Goal: Information Seeking & Learning: Check status

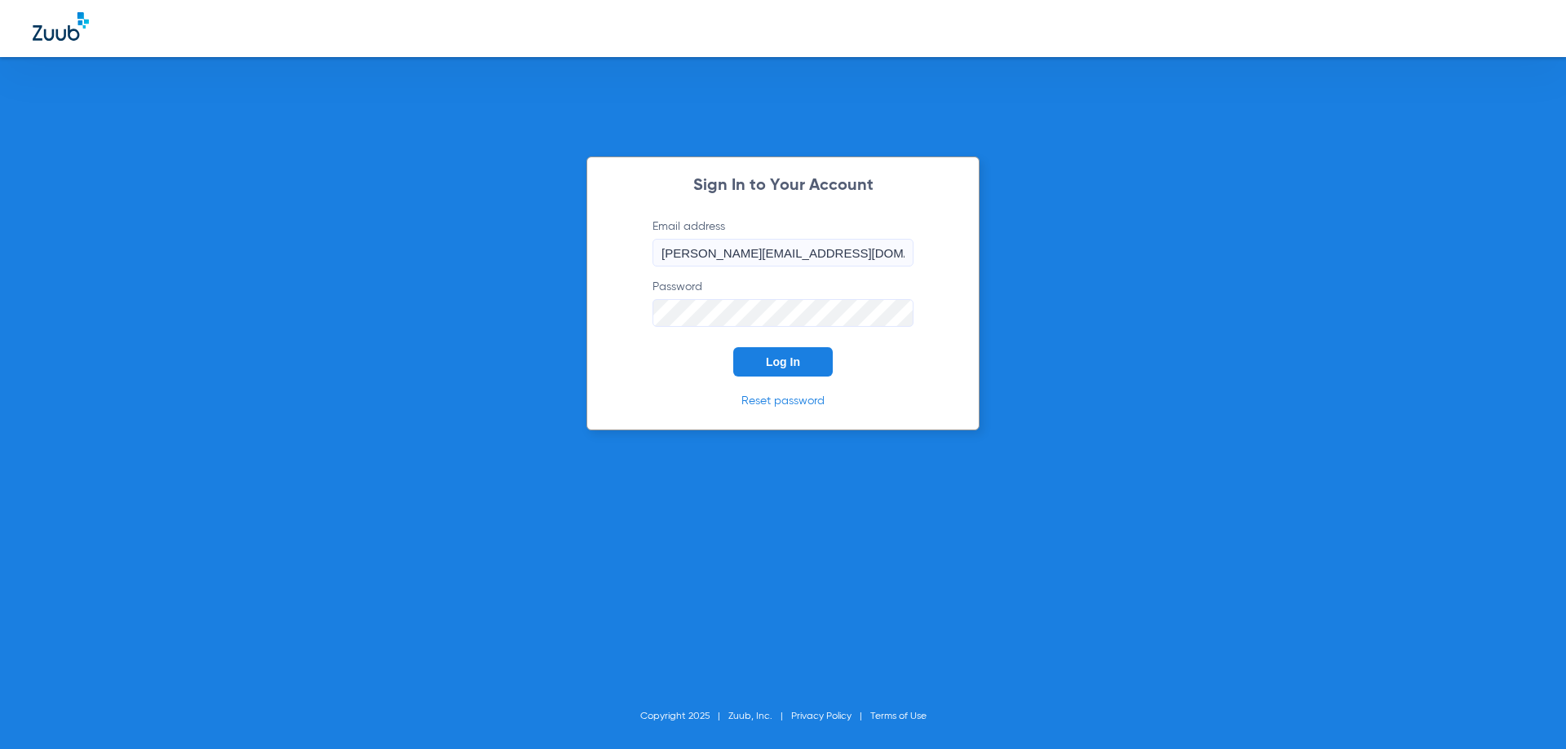
click at [808, 365] on button "Log In" at bounding box center [782, 361] width 99 height 29
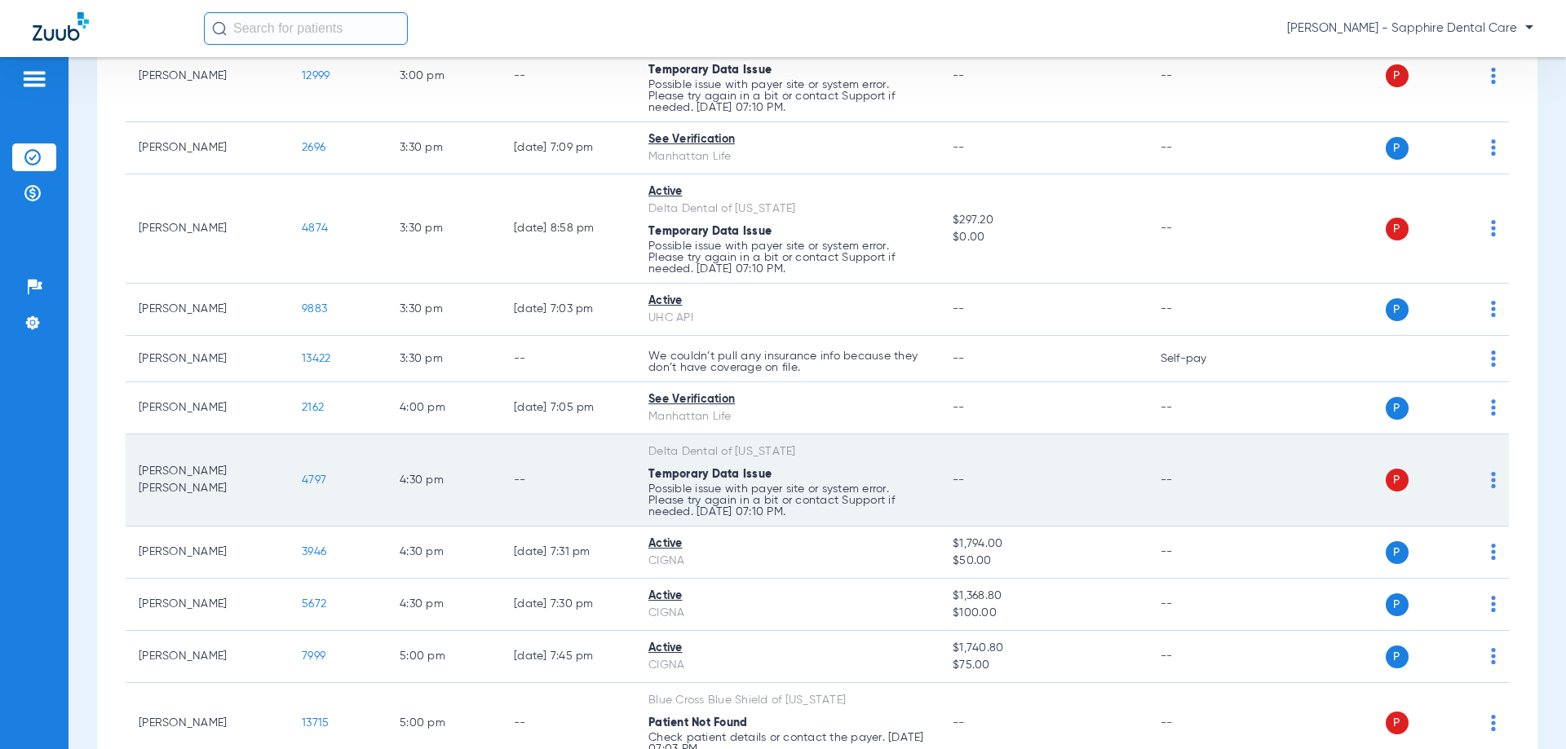
scroll to position [2447, 0]
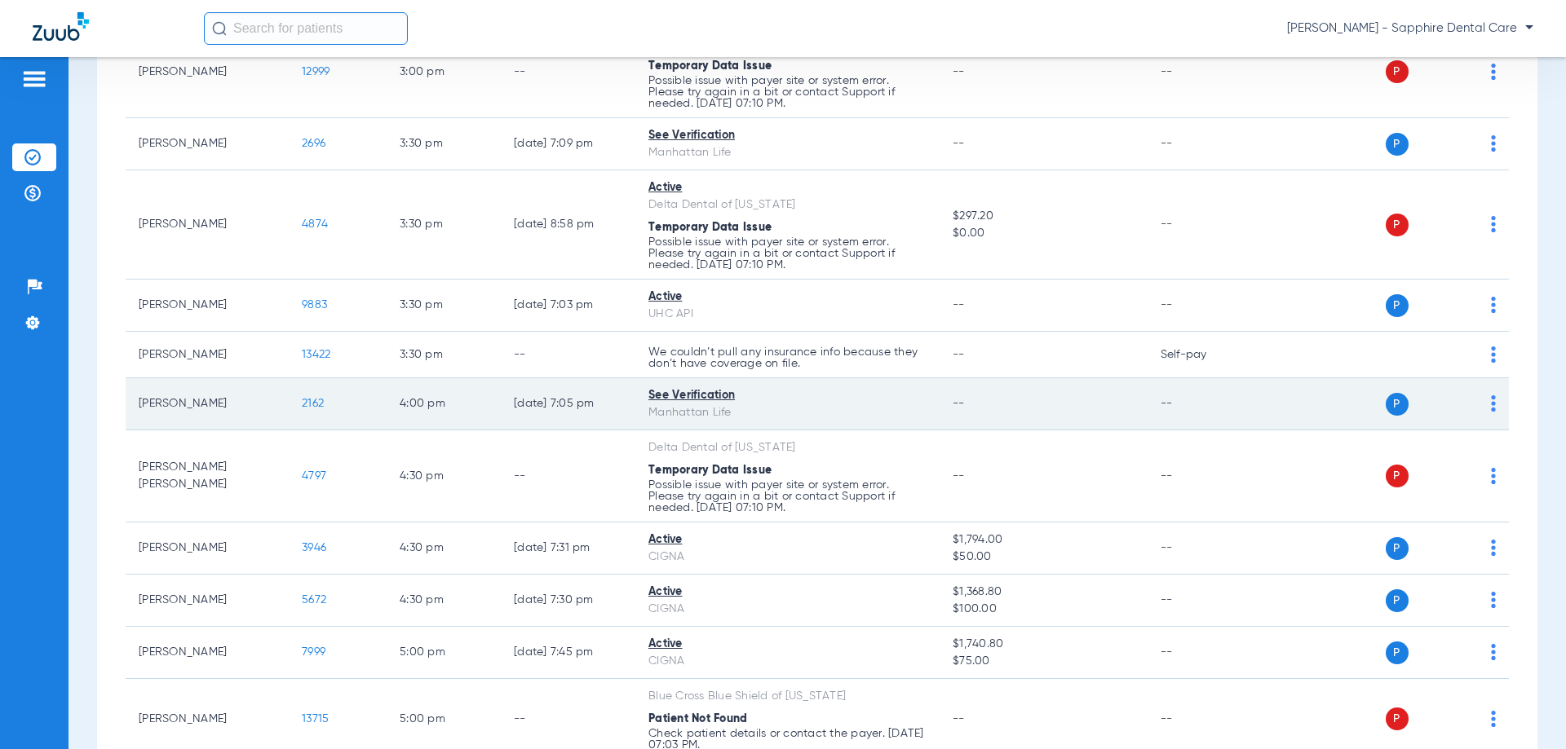
click at [320, 402] on span "2162" at bounding box center [313, 403] width 22 height 11
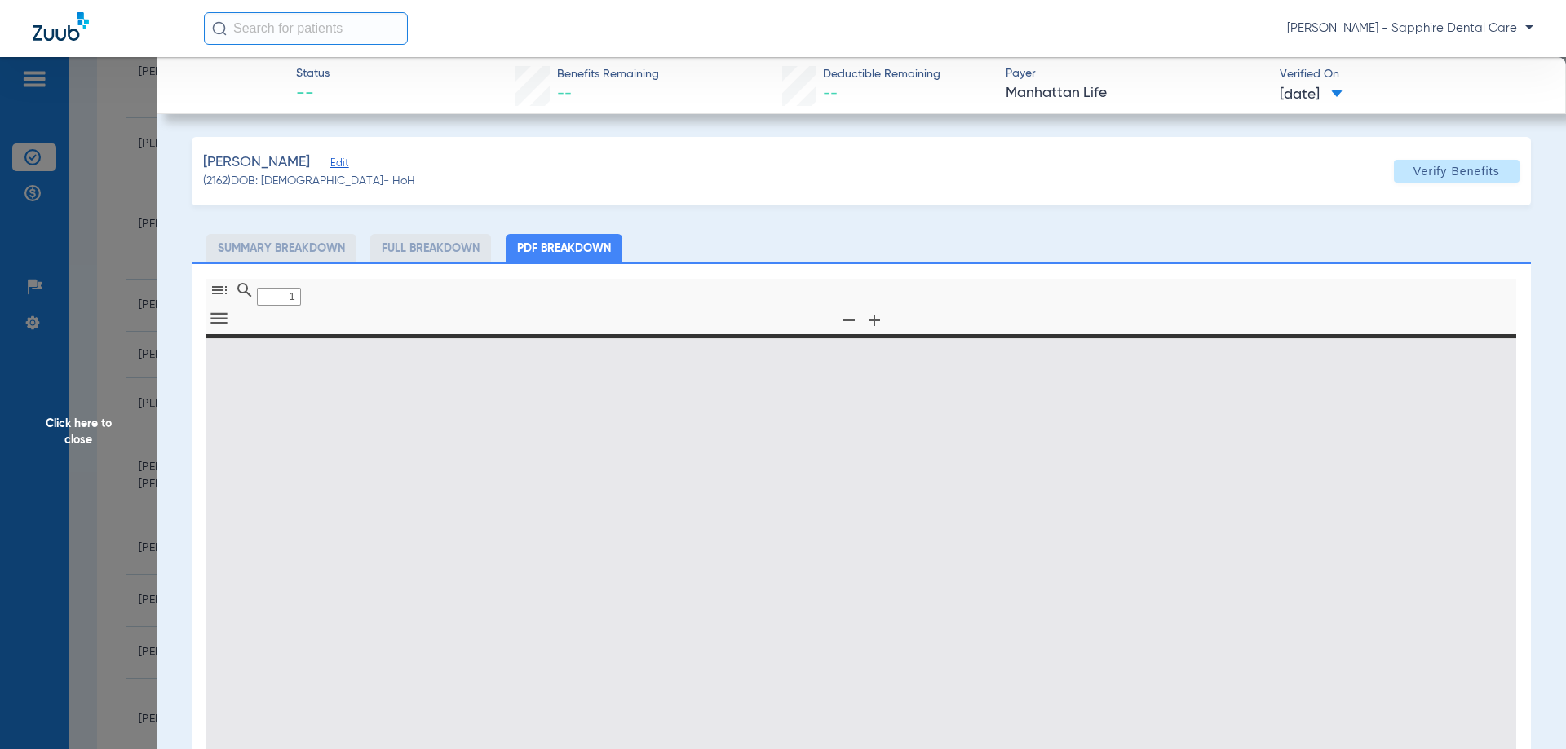
type input "0"
select select "page-width"
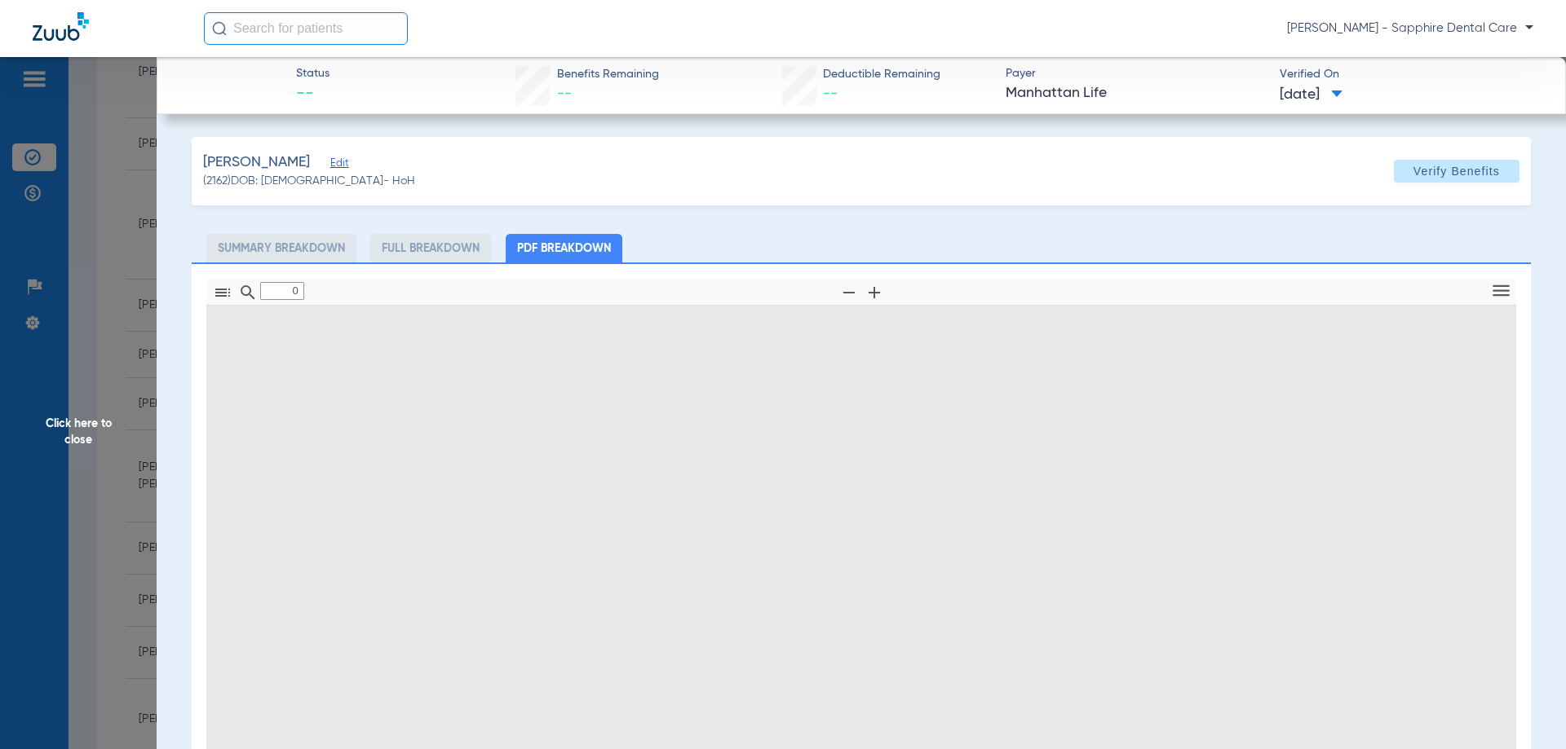
type input "1"
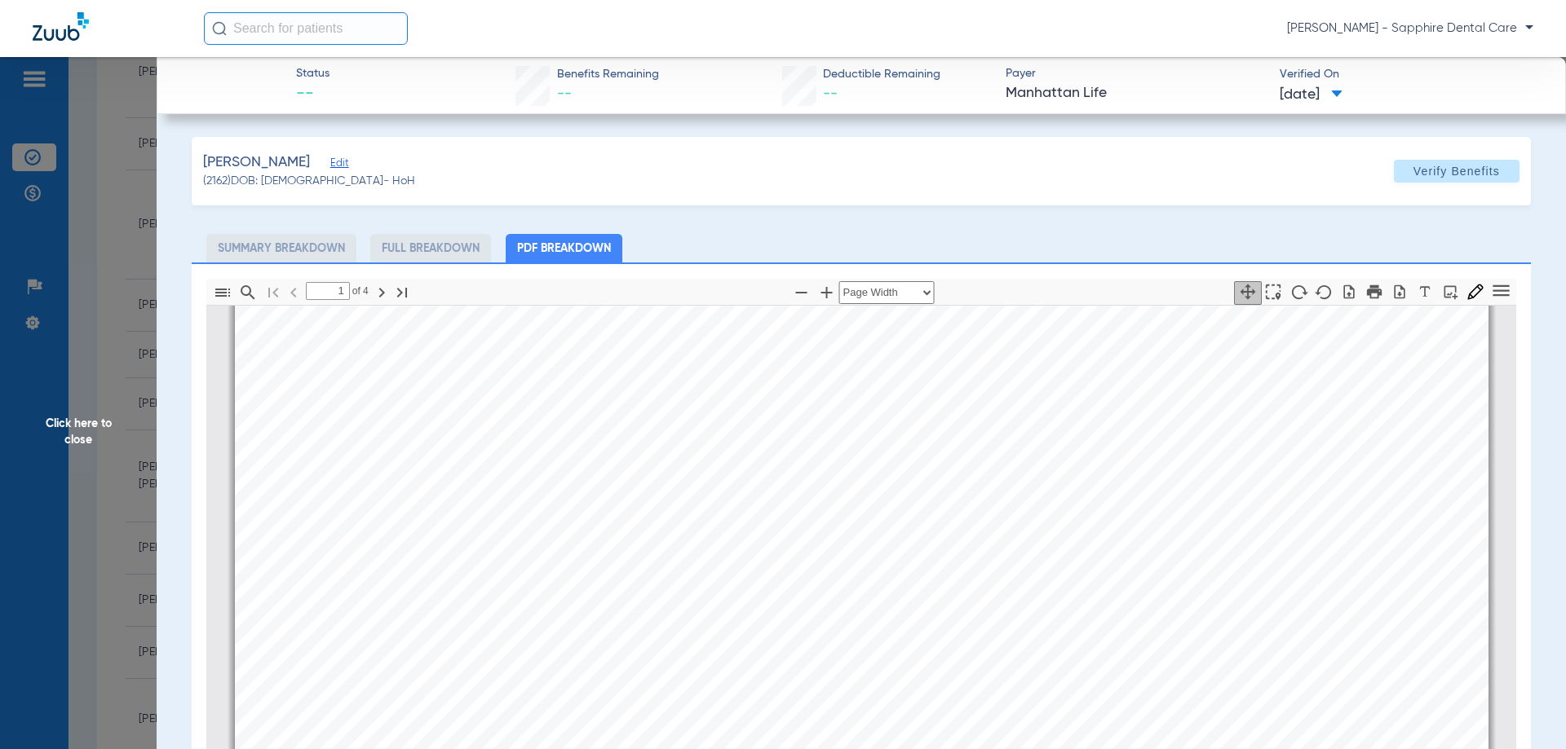
scroll to position [334, 0]
drag, startPoint x: 170, startPoint y: 157, endPoint x: 191, endPoint y: 162, distance: 21.0
click at [170, 157] on app-member-insurance-verification-view "Status -- Benefits Remaining -- Deductible Remaining -- Payer Manhattan Life Ve…" at bounding box center [861, 549] width 1409 height 985
click at [1341, 154] on div "[PERSON_NAME] (2162) DOB: [DEMOGRAPHIC_DATA] - HoH Verify Benefits" at bounding box center [861, 171] width 1339 height 69
click at [133, 65] on span "Click here to close" at bounding box center [78, 431] width 157 height 749
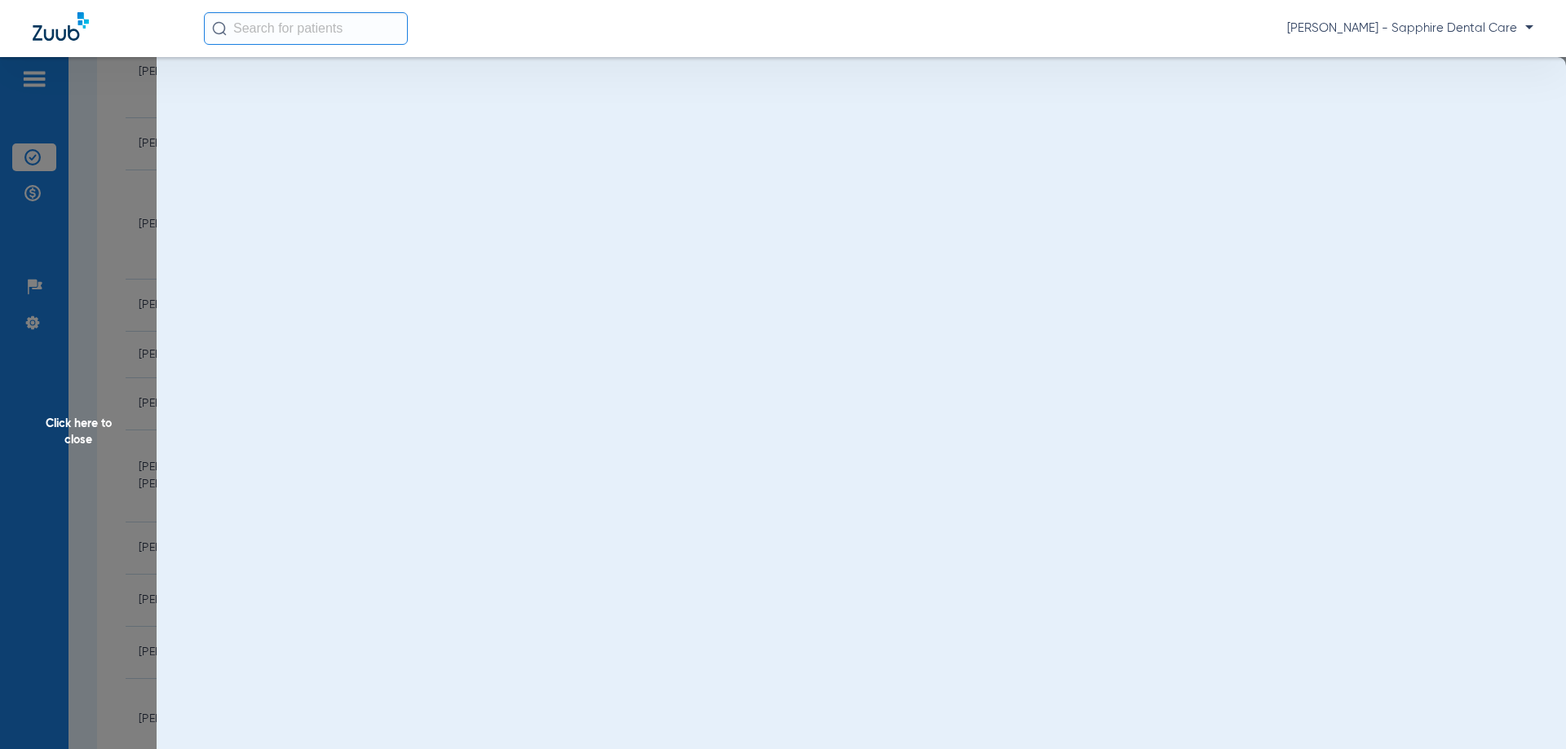
click at [62, 128] on span "Click here to close" at bounding box center [78, 431] width 157 height 749
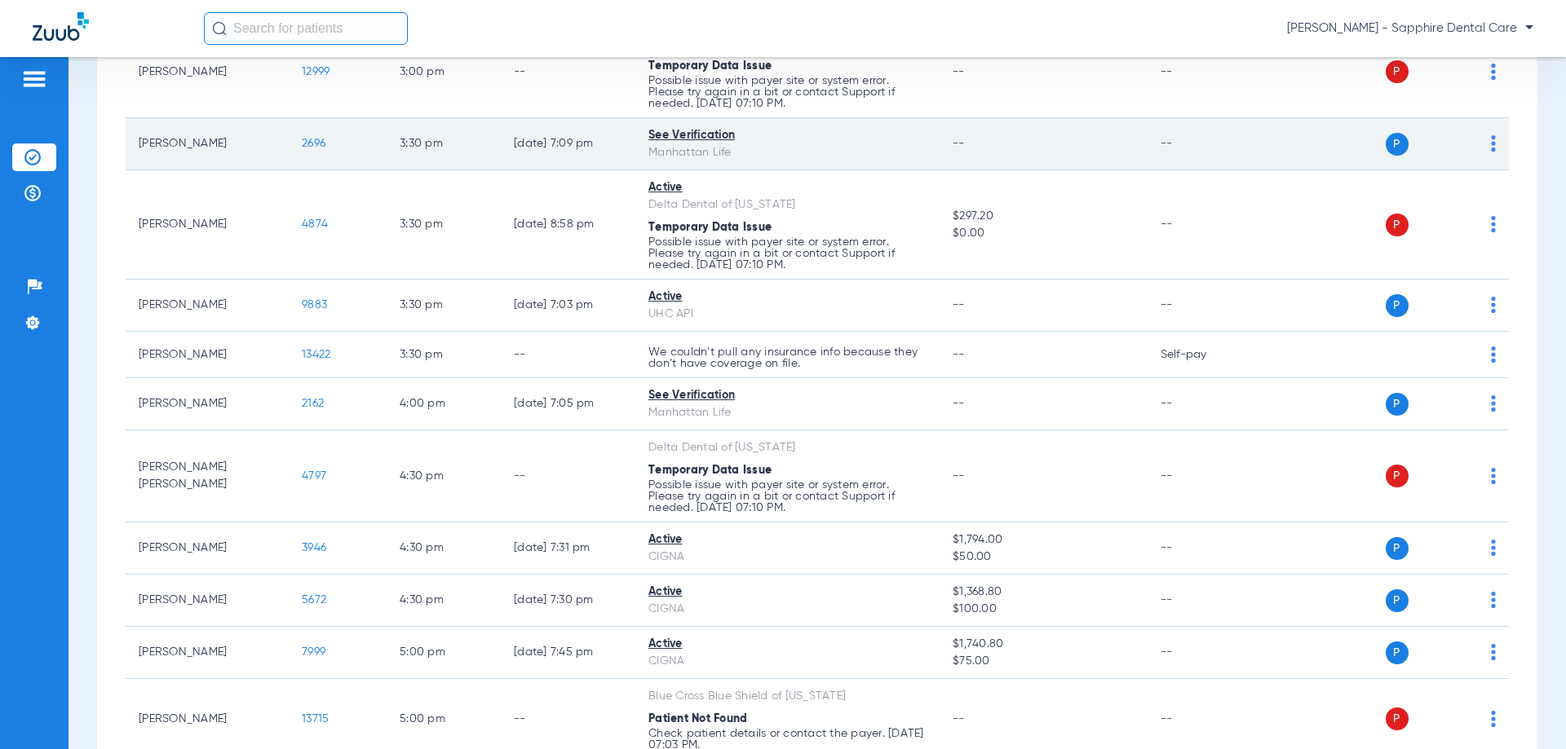
click at [312, 144] on span "2696" at bounding box center [314, 143] width 24 height 11
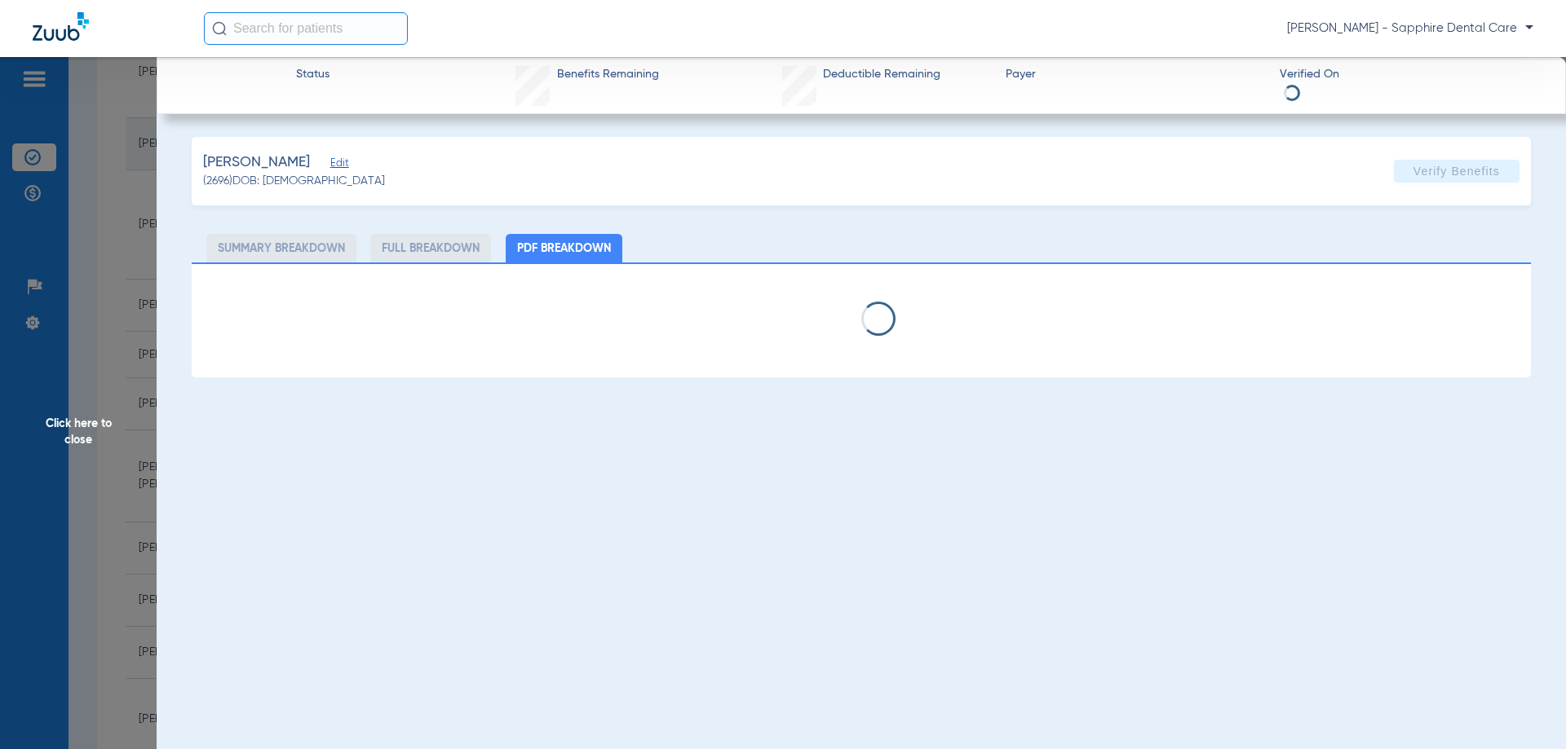
select select "page-width"
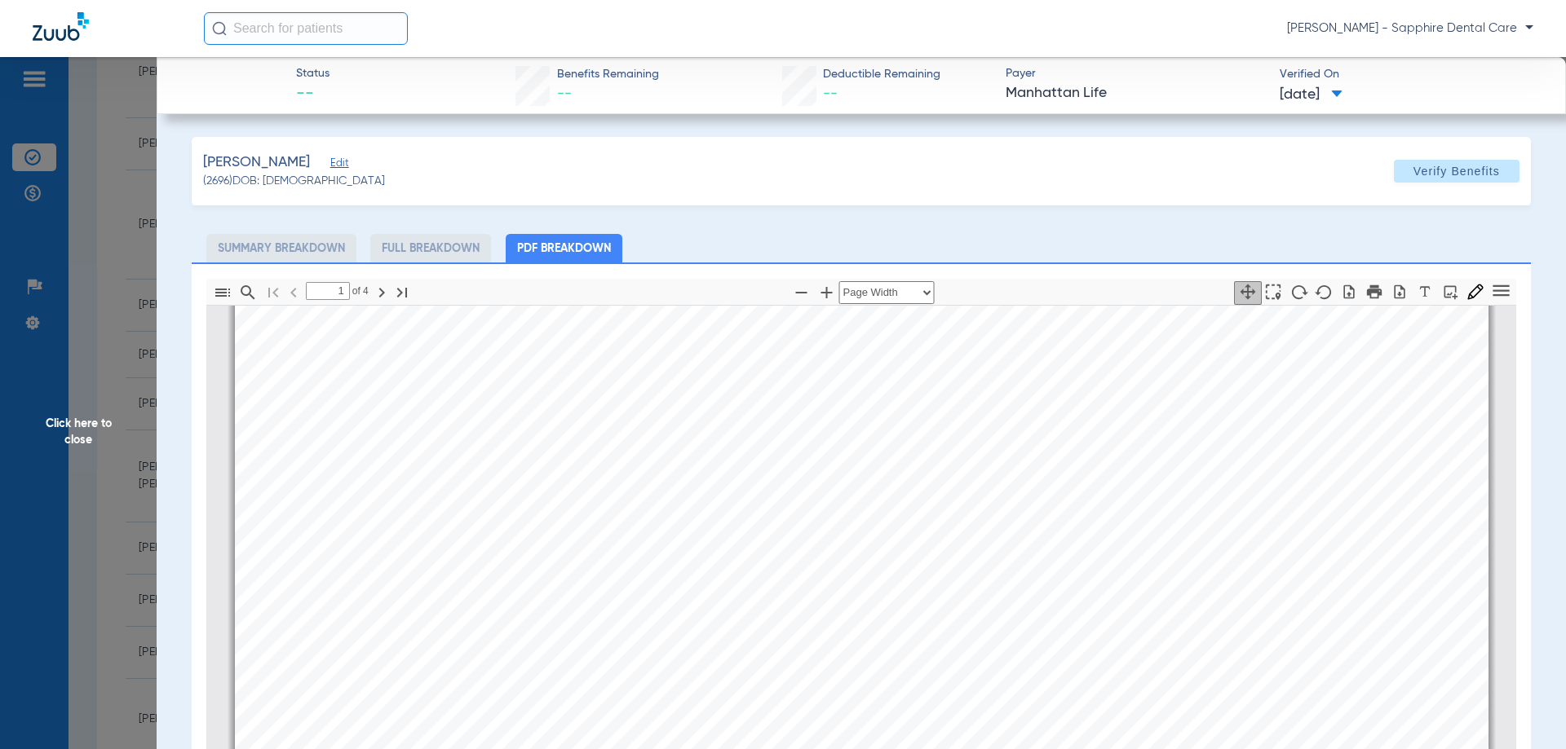
scroll to position [253, 0]
click at [870, 630] on div "Policy # 900466  Insured: [PERSON_NAME] Plan Description: DENTAL/VISION/HEARIN…" at bounding box center [861, 504] width 1253 height 887
click at [850, 612] on span "OK" at bounding box center [861, 612] width 22 height 15
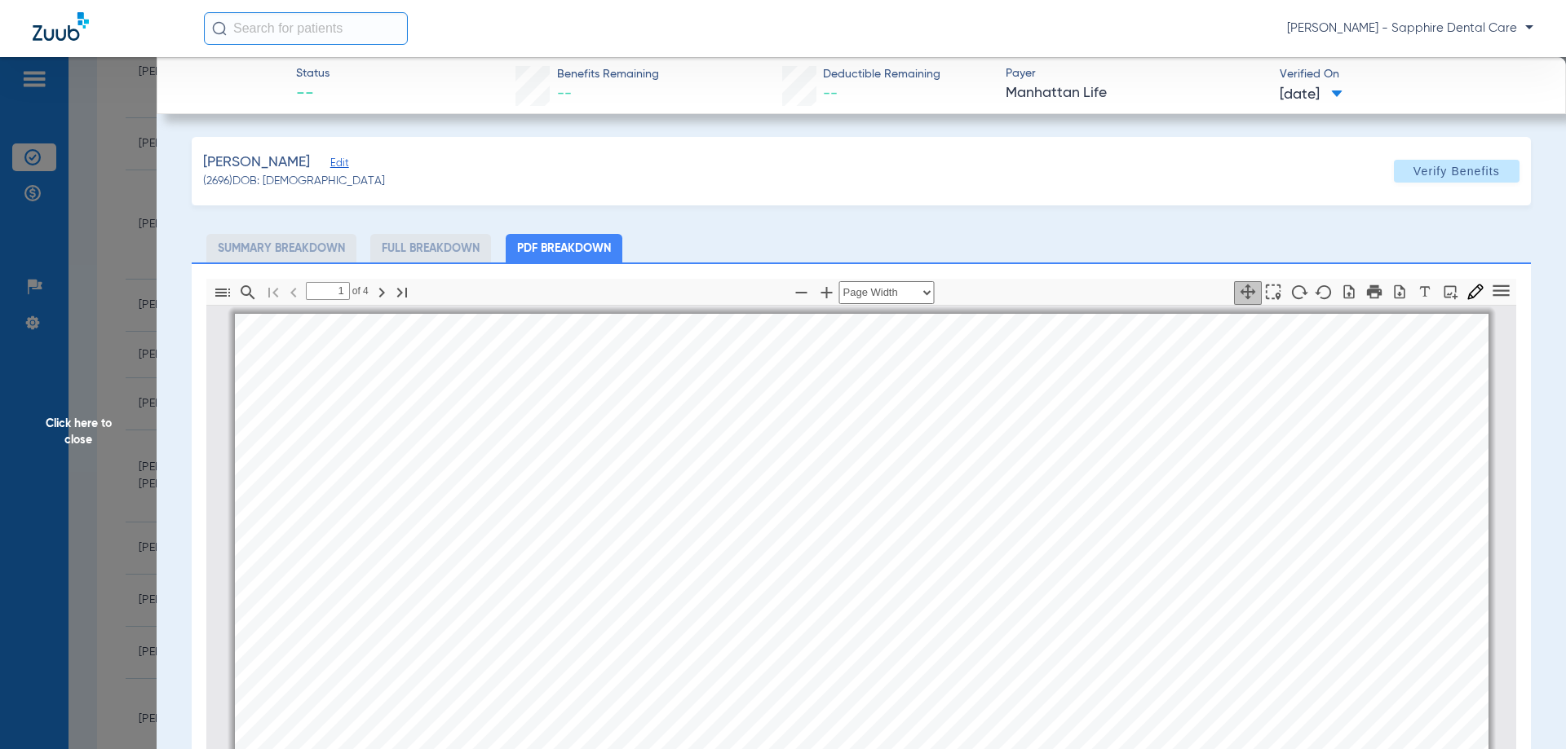
drag, startPoint x: 988, startPoint y: 298, endPoint x: 981, endPoint y: 292, distance: 9.8
click at [981, 292] on div "1 of ⁨4⁩ Automatic Zoom Actual Size Page Fit Page Width ⁨50⁩% ⁨100⁩% ⁨125⁩% ⁨15…" at bounding box center [861, 292] width 1311 height 26
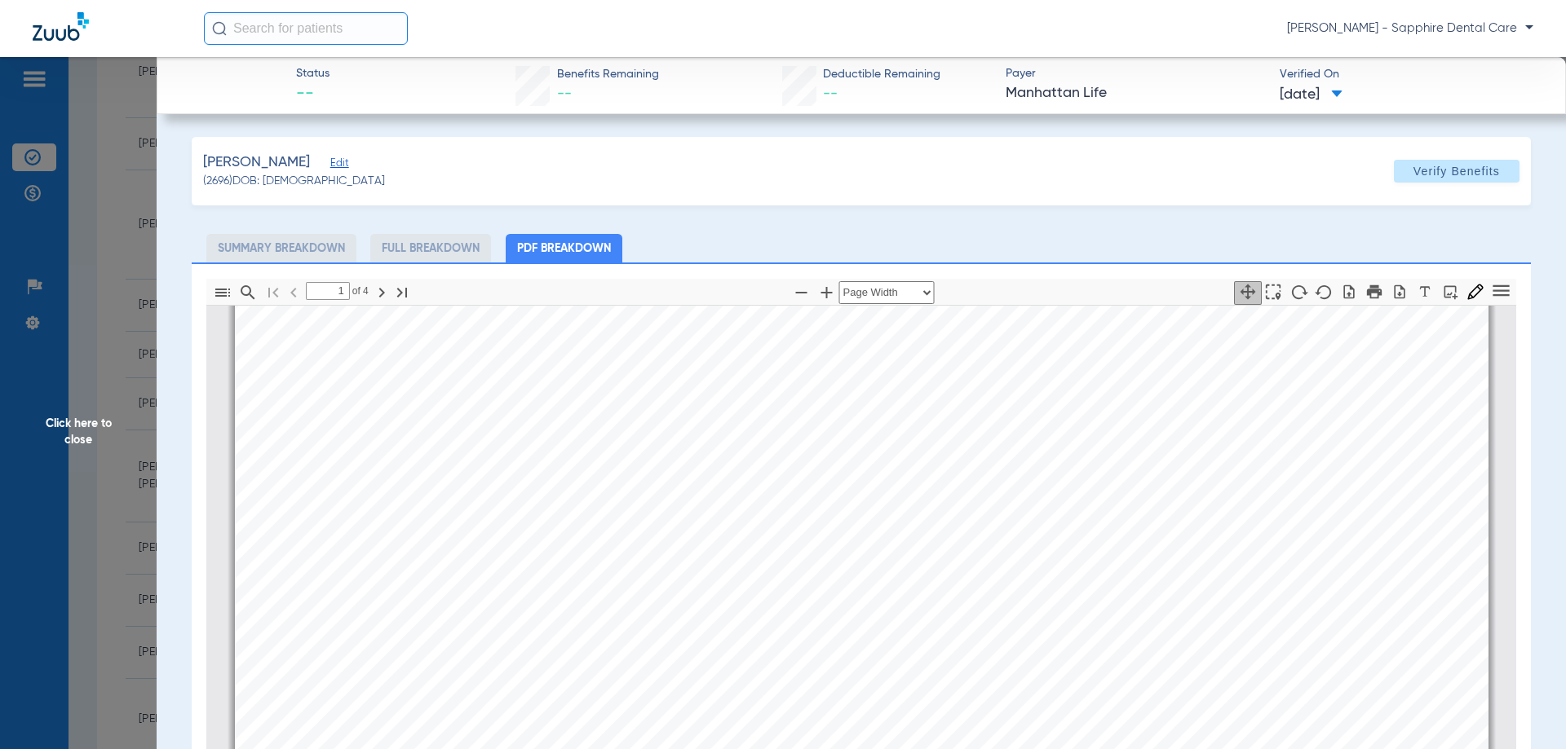
scroll to position [408, 0]
click at [865, 462] on span "conditions and limitations" at bounding box center [842, 465] width 133 height 12
click at [866, 471] on div "Policy # 900466  Insured: [PERSON_NAME] Plan Description: DENTAL/VISION/HEARIN…" at bounding box center [861, 349] width 1253 height 887
click at [1249, 433] on div "Policy # 900466  Insured: [PERSON_NAME] Plan Description: DENTAL/VISION/HEARIN…" at bounding box center [861, 349] width 1253 height 887
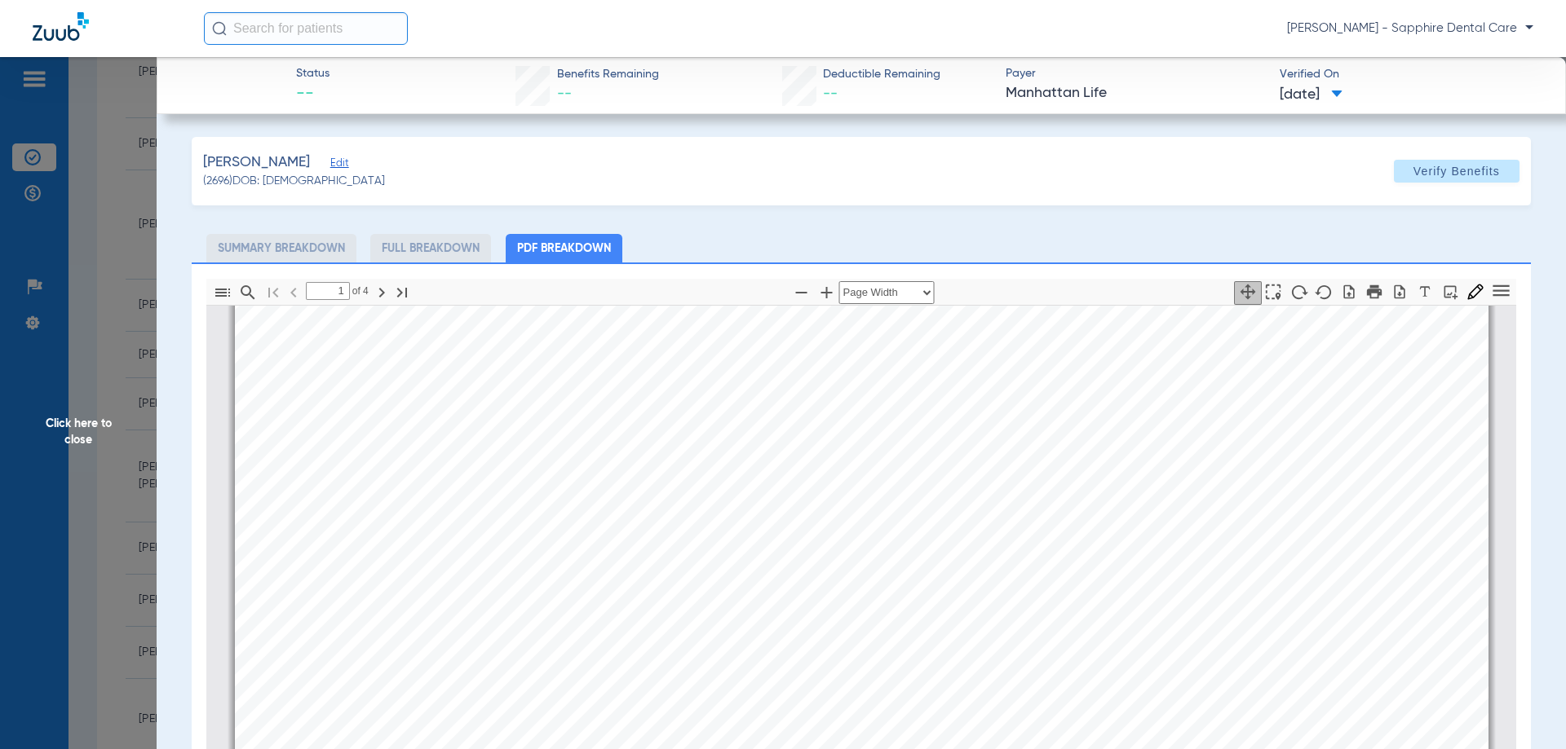
click at [1108, 380] on div "Policy # 900466  Insured: [PERSON_NAME] Plan Description: DENTAL/VISION/HEARIN…" at bounding box center [861, 349] width 1253 height 887
click at [1156, 433] on link "Page ⁨1⁩" at bounding box center [1161, 423] width 33 height 33
click at [719, 157] on div "[PERSON_NAME] Edit (2696) DOB: [DEMOGRAPHIC_DATA] Verify Benefits" at bounding box center [861, 171] width 1339 height 69
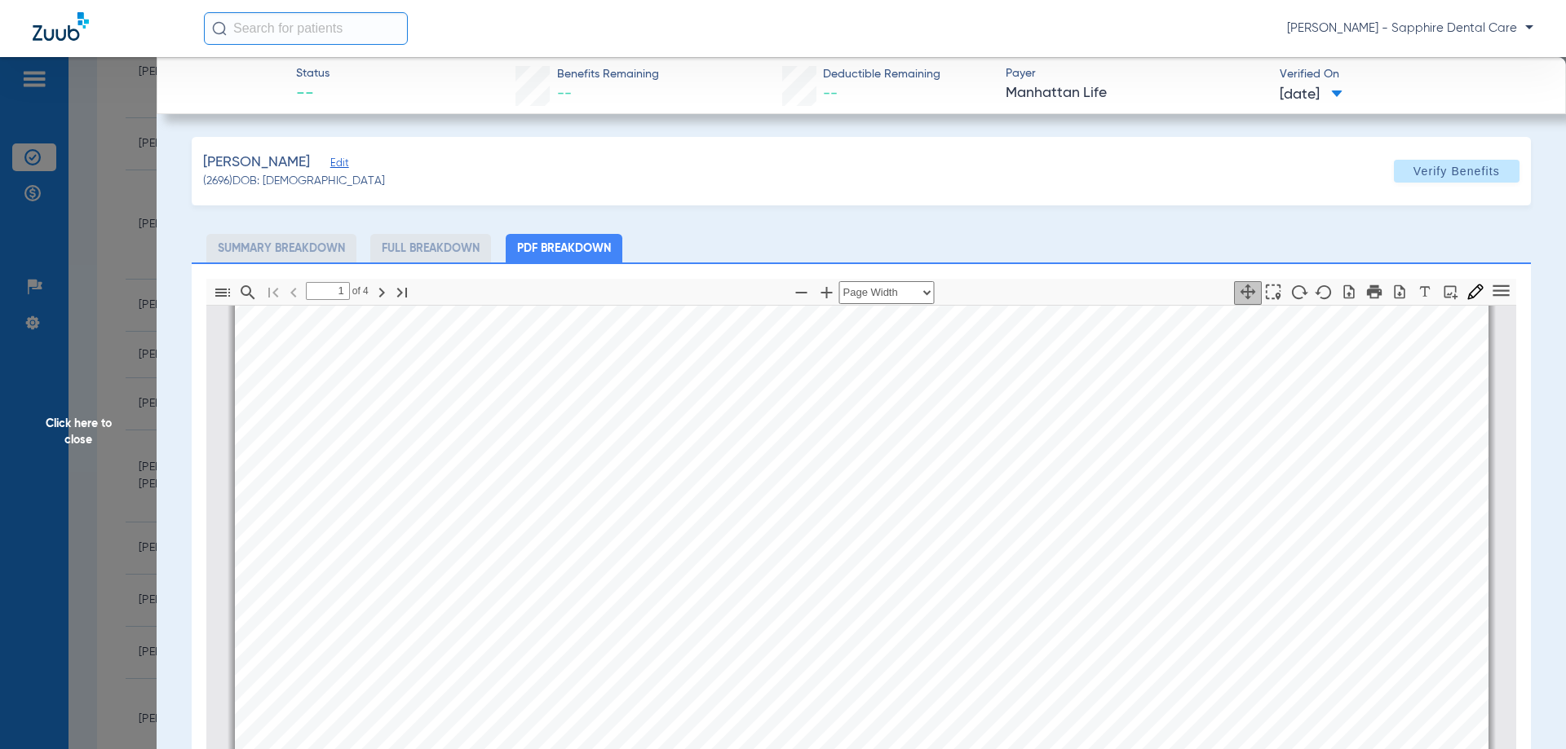
click at [855, 542] on span "OK" at bounding box center [861, 539] width 22 height 15
click at [863, 556] on div "Policy # 900466  Insured: [PERSON_NAME] Plan Description: DENTAL/VISION/HEARIN…" at bounding box center [861, 432] width 1253 height 887
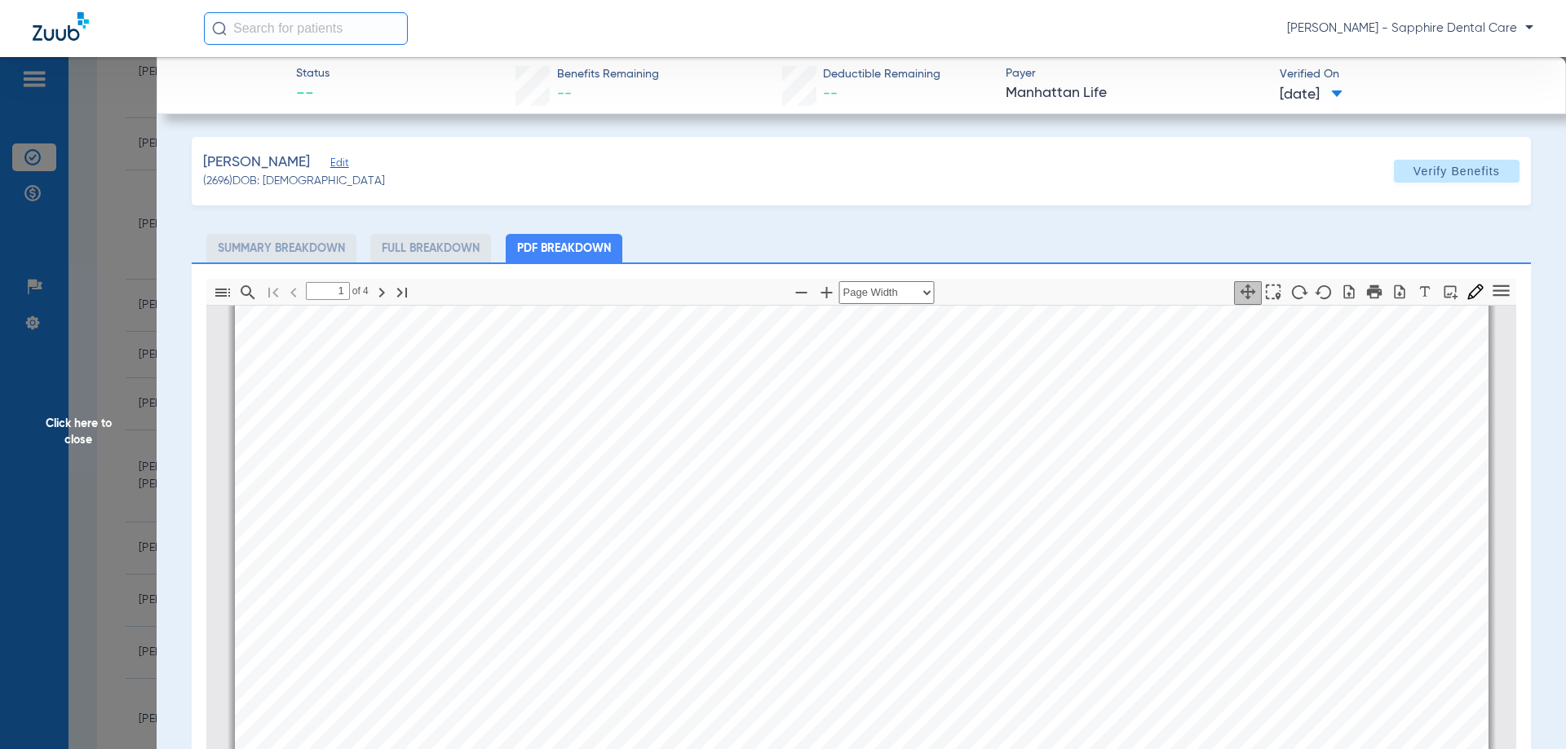
click at [863, 556] on div "Policy # 900466  Insured: [PERSON_NAME] Plan Description: DENTAL/VISION/HEARIN…" at bounding box center [861, 432] width 1253 height 887
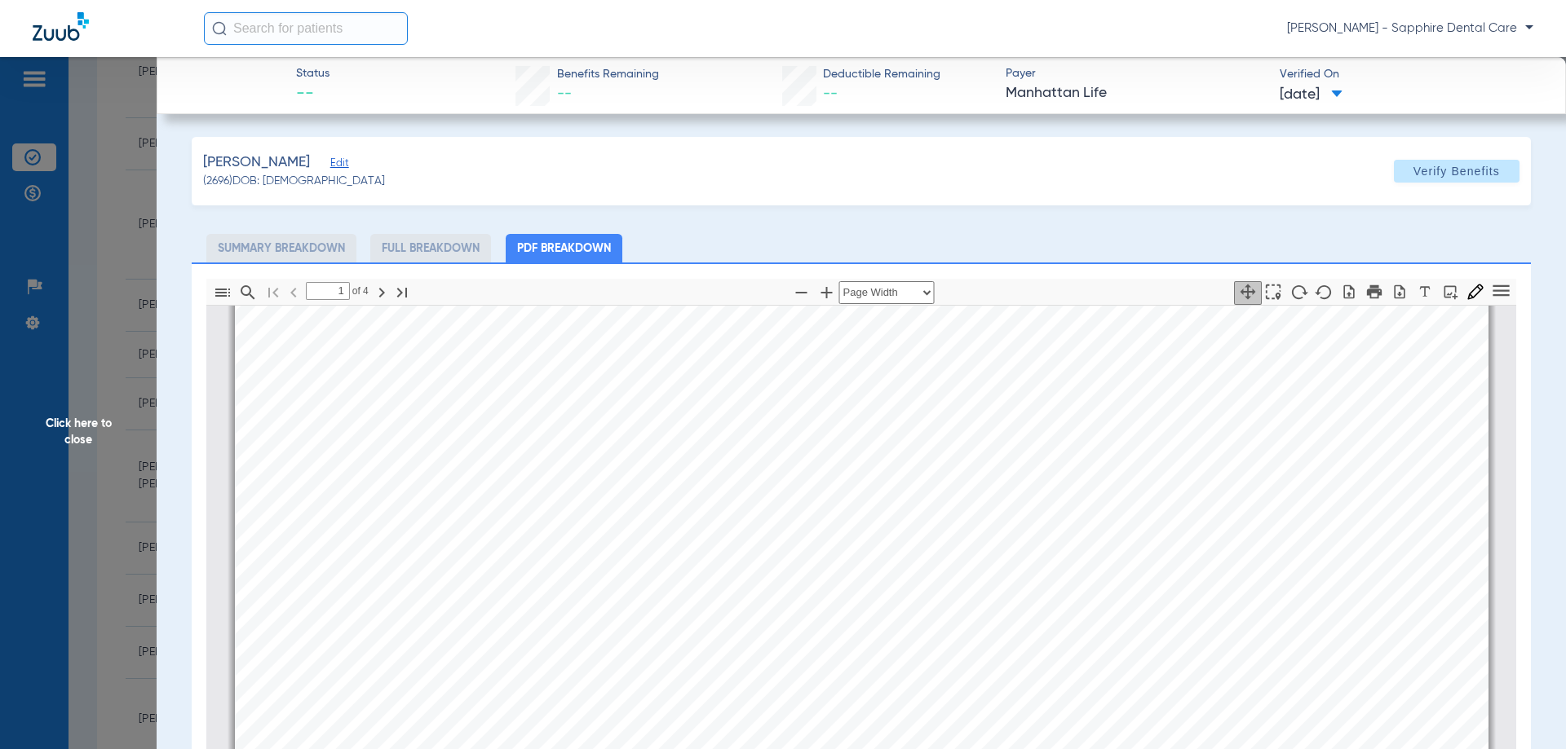
click at [863, 556] on div "Policy # 900466  Insured: [PERSON_NAME] Plan Description: DENTAL/VISION/HEARIN…" at bounding box center [861, 432] width 1253 height 887
click at [869, 545] on span "conditions and limitations" at bounding box center [842, 548] width 133 height 12
click at [853, 542] on span "OK" at bounding box center [861, 540] width 22 height 15
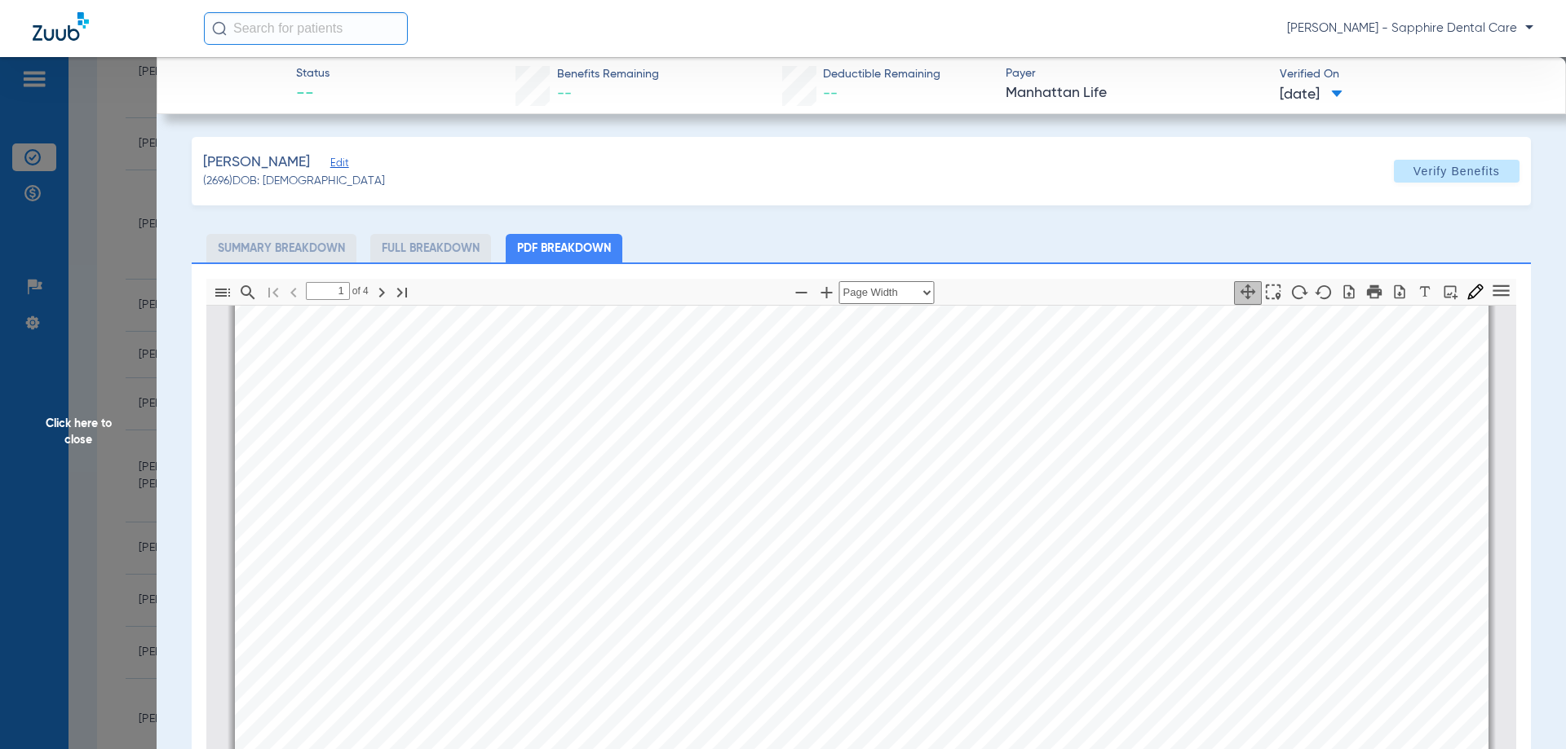
click at [882, 538] on div "Policy # 900466  Insured: [PERSON_NAME] Plan Description: DENTAL/VISION/HEARIN…" at bounding box center [861, 432] width 1253 height 887
click at [807, 548] on span "conditions and limitations" at bounding box center [842, 548] width 133 height 12
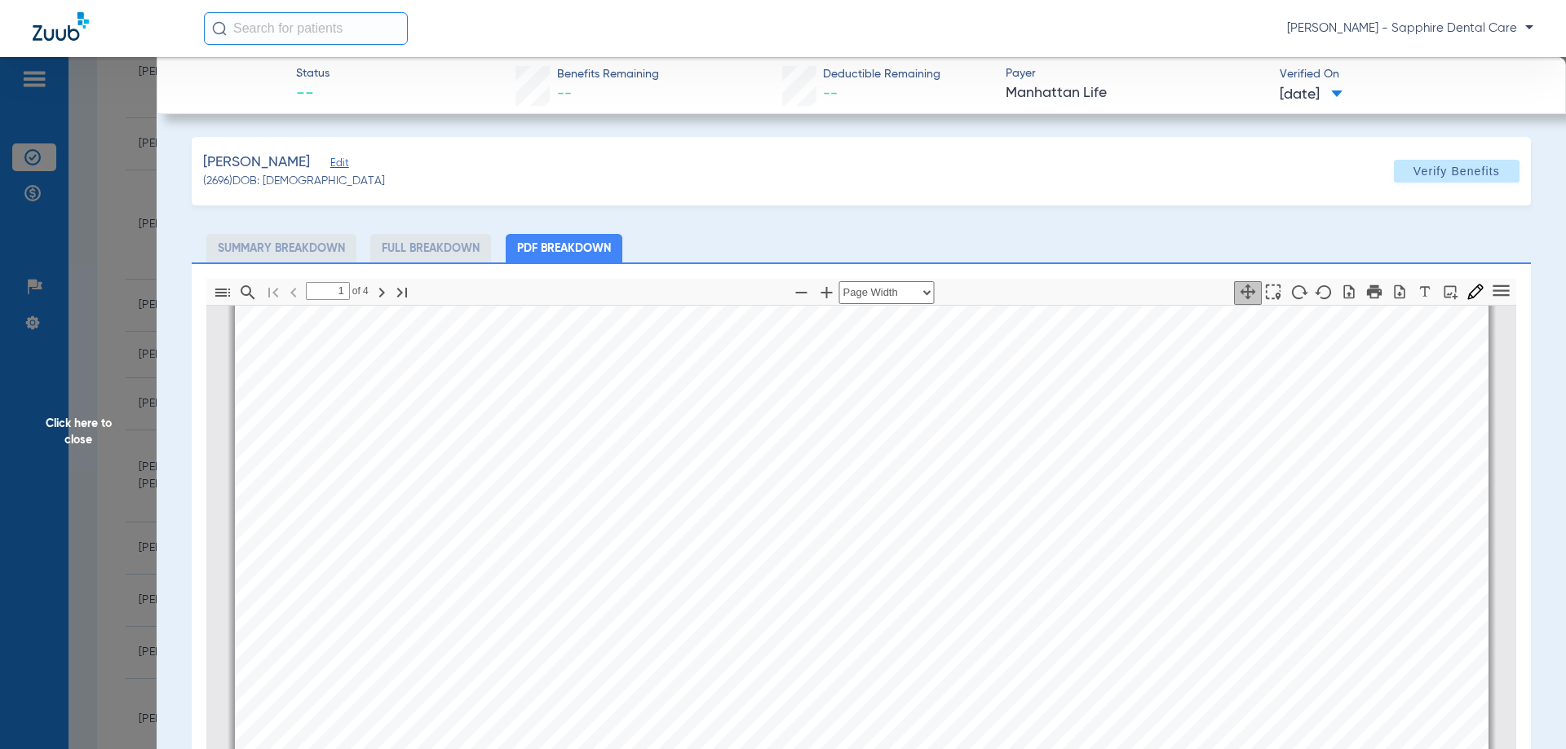
click at [844, 549] on span "conditions and limitations" at bounding box center [842, 548] width 133 height 12
click at [846, 549] on span "conditions and limitations" at bounding box center [842, 548] width 133 height 12
click at [865, 539] on div "Policy # 900466  Insured: [PERSON_NAME] Plan Description: DENTAL/VISION/HEARIN…" at bounding box center [861, 432] width 1253 height 887
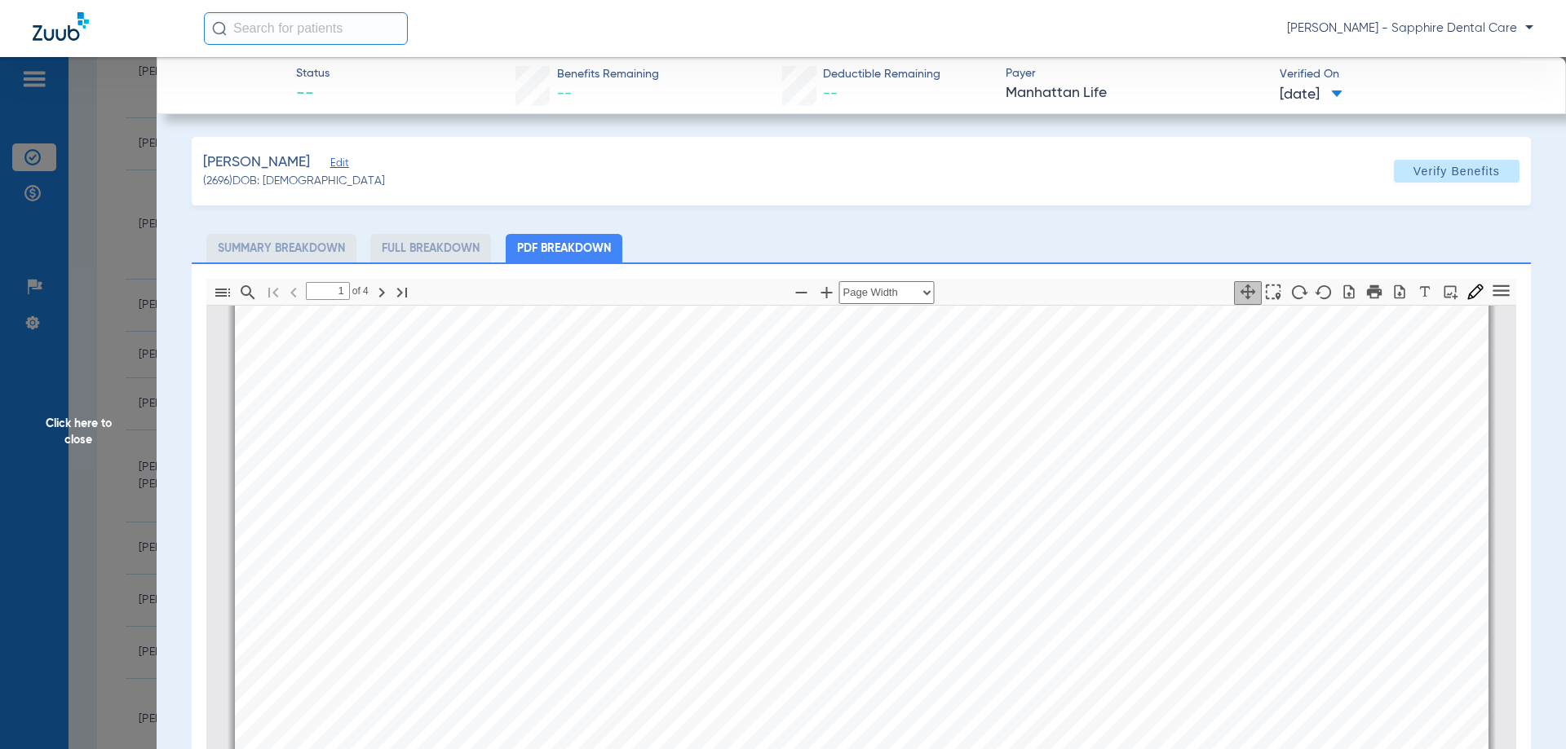
click at [865, 539] on div "Policy # 900466  Insured: [PERSON_NAME] Plan Description: DENTAL/VISION/HEARIN…" at bounding box center [861, 432] width 1253 height 887
click at [873, 543] on span "conditions and limitations" at bounding box center [842, 548] width 133 height 12
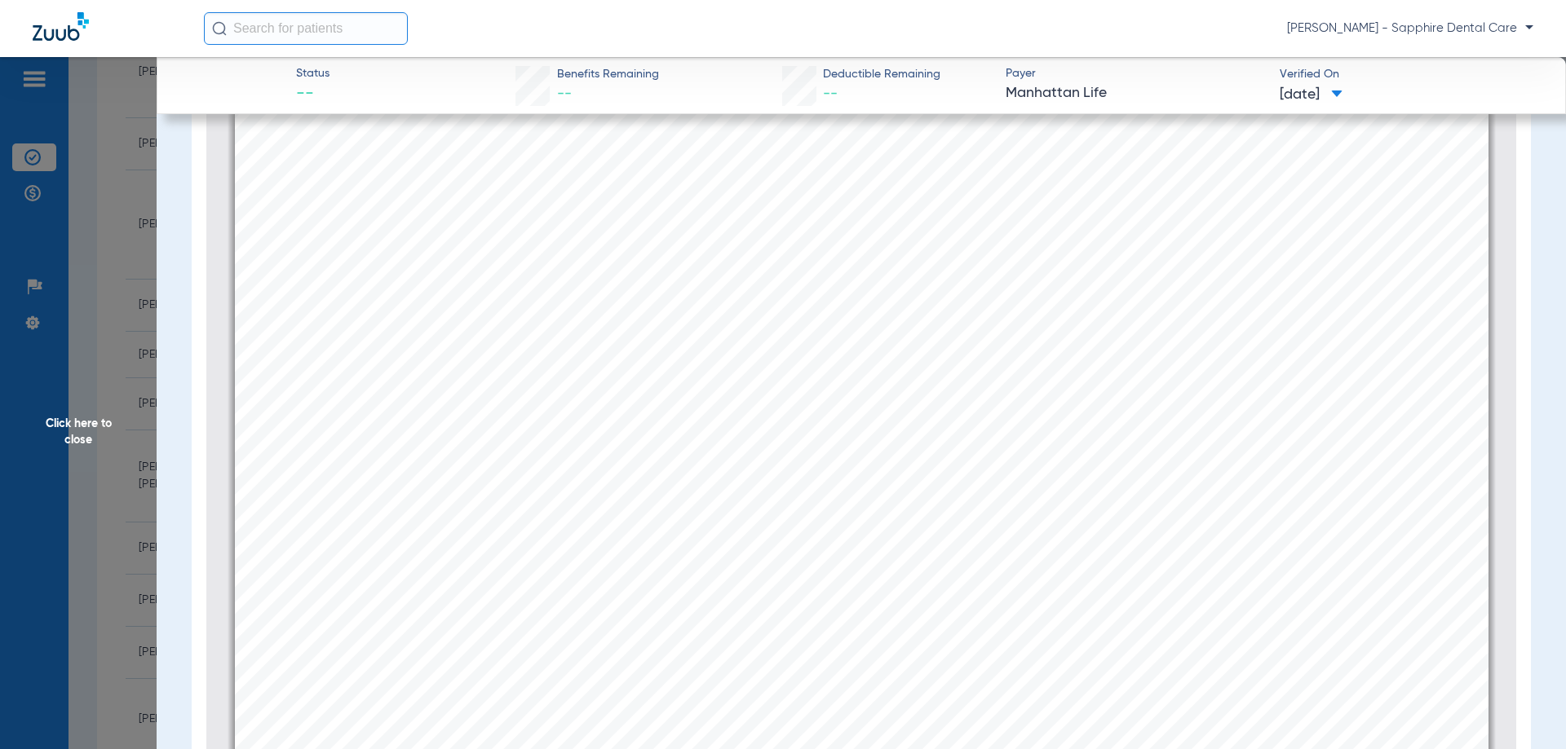
scroll to position [0, 0]
click at [832, 626] on div "Policy # 900466  Insured: [PERSON_NAME] Plan Description: DENTAL/VISION/HEARIN…" at bounding box center [861, 521] width 1253 height 887
click at [1061, 488] on div "Policy # 900466  Insured: [PERSON_NAME] Plan Description: DENTAL/VISION/HEARIN…" at bounding box center [861, 440] width 1253 height 887
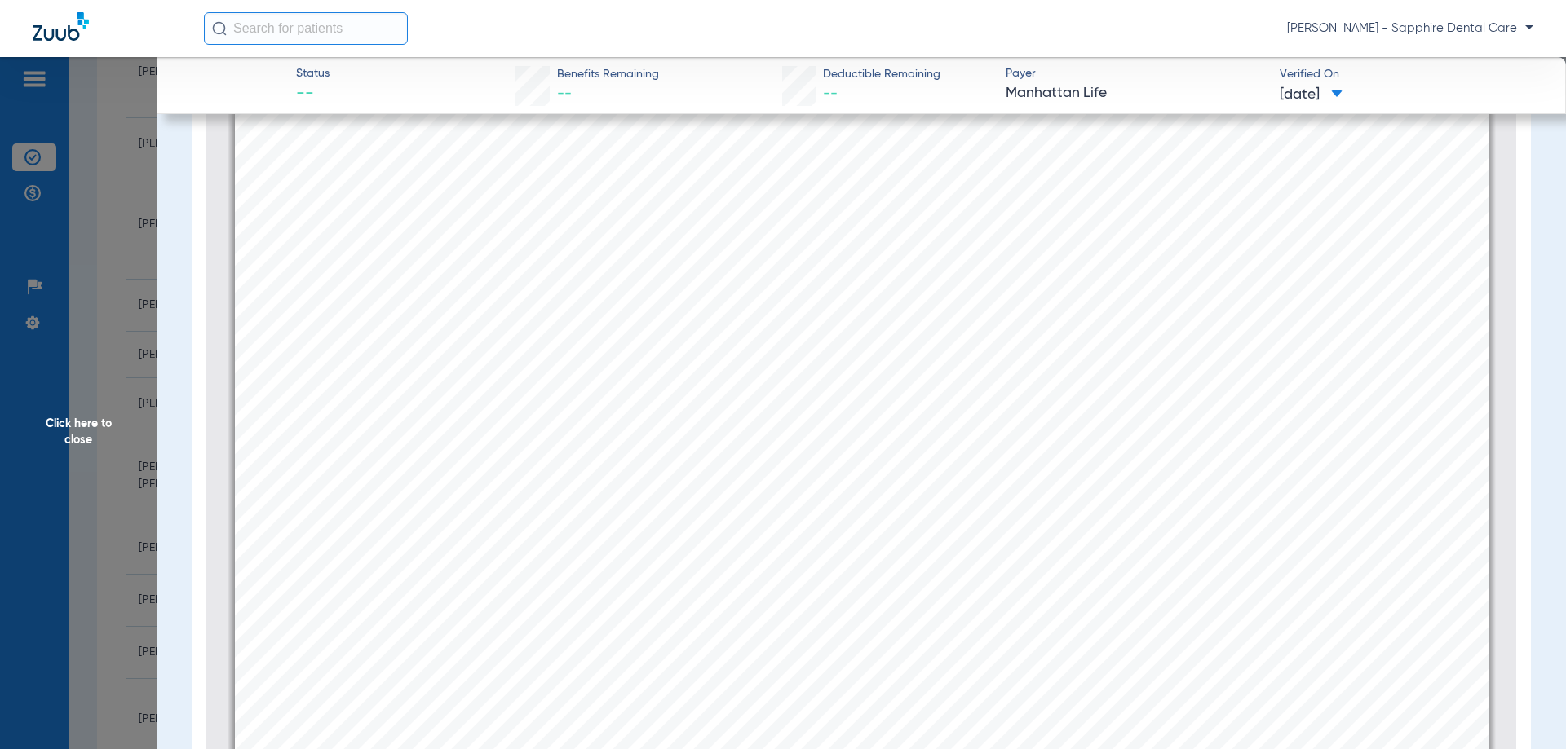
click at [1061, 488] on div "Policy # 900466  Insured: [PERSON_NAME] Plan Description: DENTAL/VISION/HEARIN…" at bounding box center [861, 440] width 1253 height 887
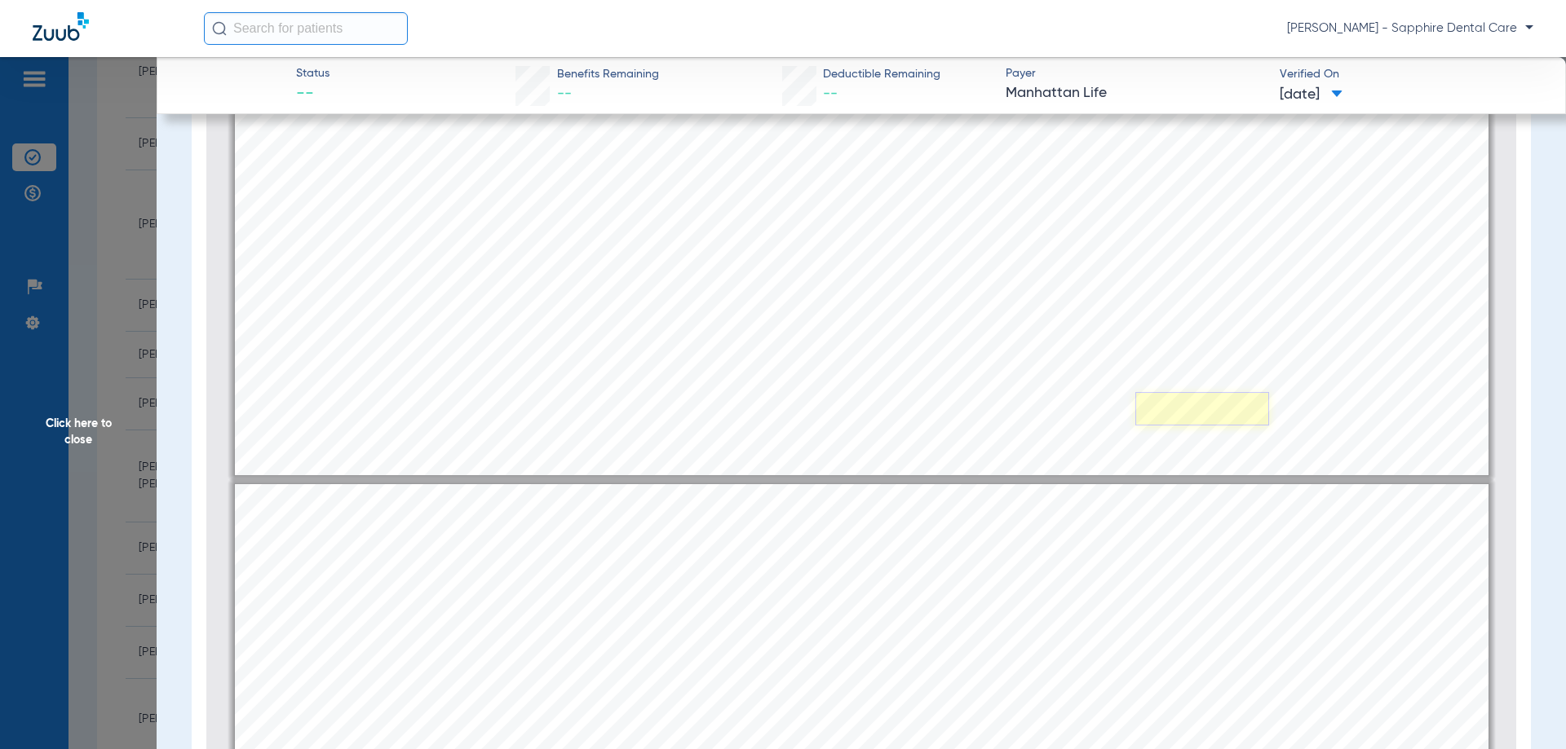
click at [1201, 414] on link "Page ⁨2⁩" at bounding box center [1202, 408] width 134 height 33
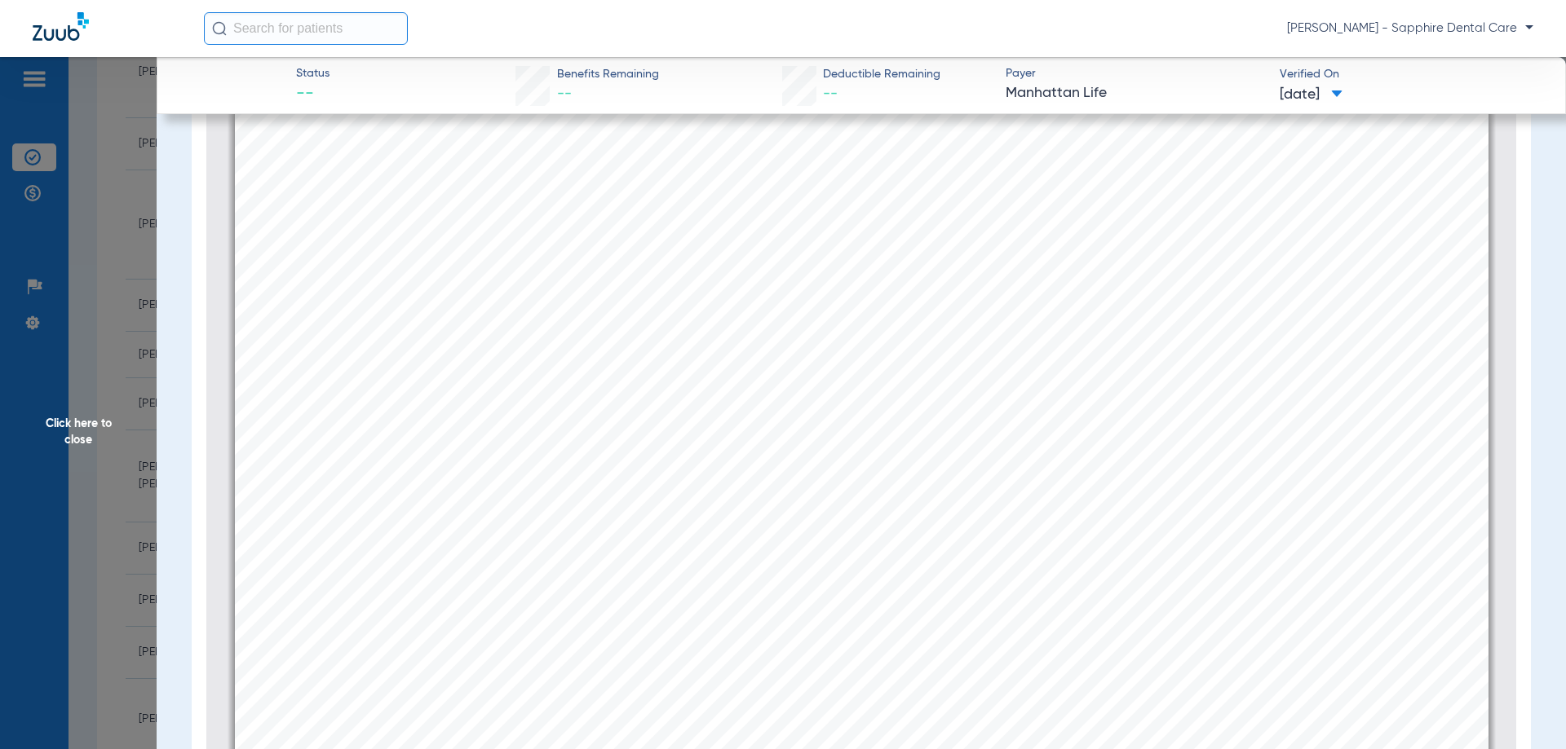
scroll to position [163, 0]
click at [860, 479] on span "conditions and limitations" at bounding box center [842, 474] width 133 height 12
click at [1125, 312] on div "Policy # 900466  Insured: [PERSON_NAME] Plan Description: DENTAL/VISION/HEARIN…" at bounding box center [861, 521] width 1253 height 887
drag, startPoint x: 833, startPoint y: 531, endPoint x: 870, endPoint y: 498, distance: 49.1
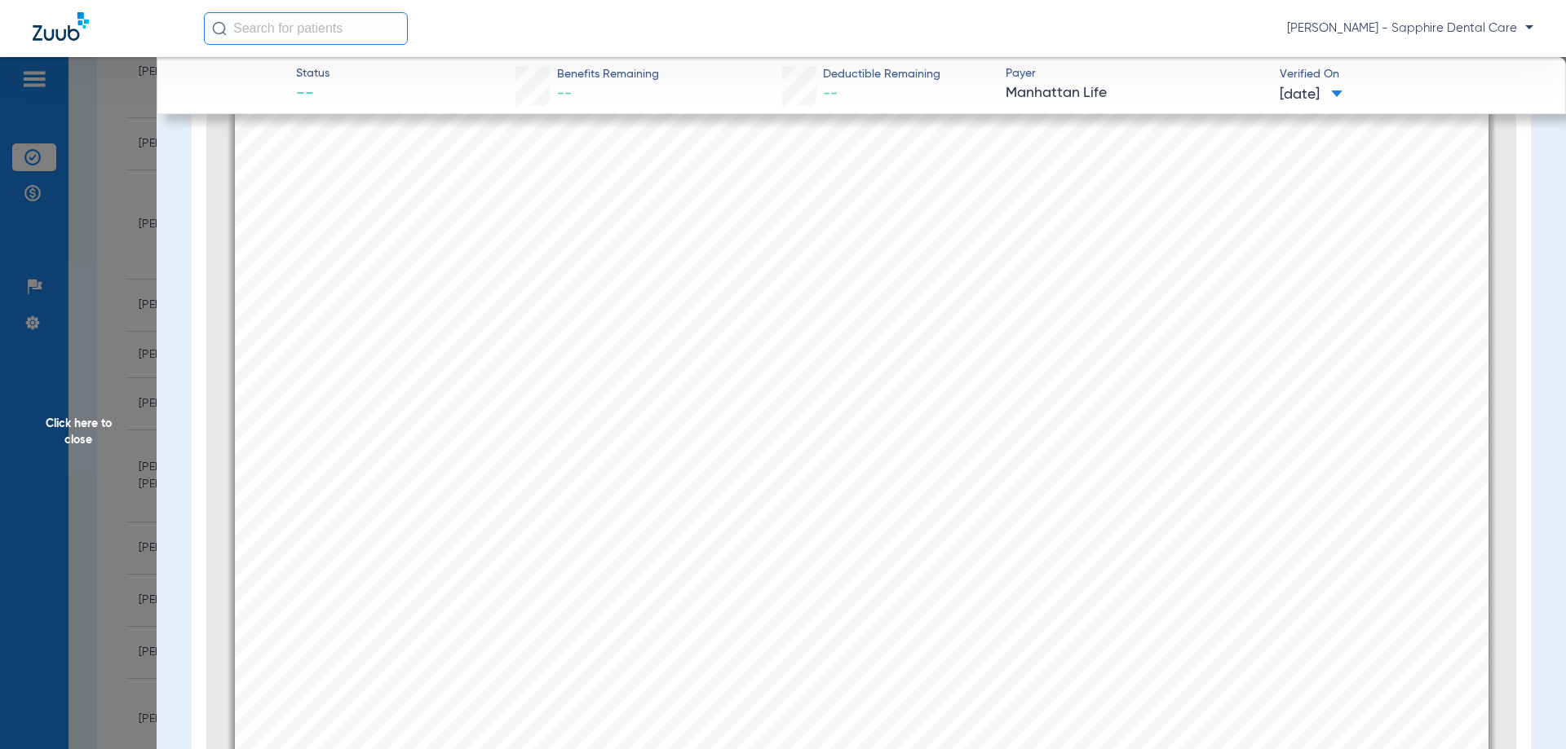
click at [833, 530] on span "Electronic Payer ID Information" at bounding box center [860, 530] width 223 height 16
click at [870, 498] on span "Coverage Status" at bounding box center [861, 492] width 120 height 16
click at [871, 521] on span "Electronic Payer ID Information" at bounding box center [860, 529] width 223 height 16
click at [850, 627] on span "OK" at bounding box center [861, 628] width 22 height 15
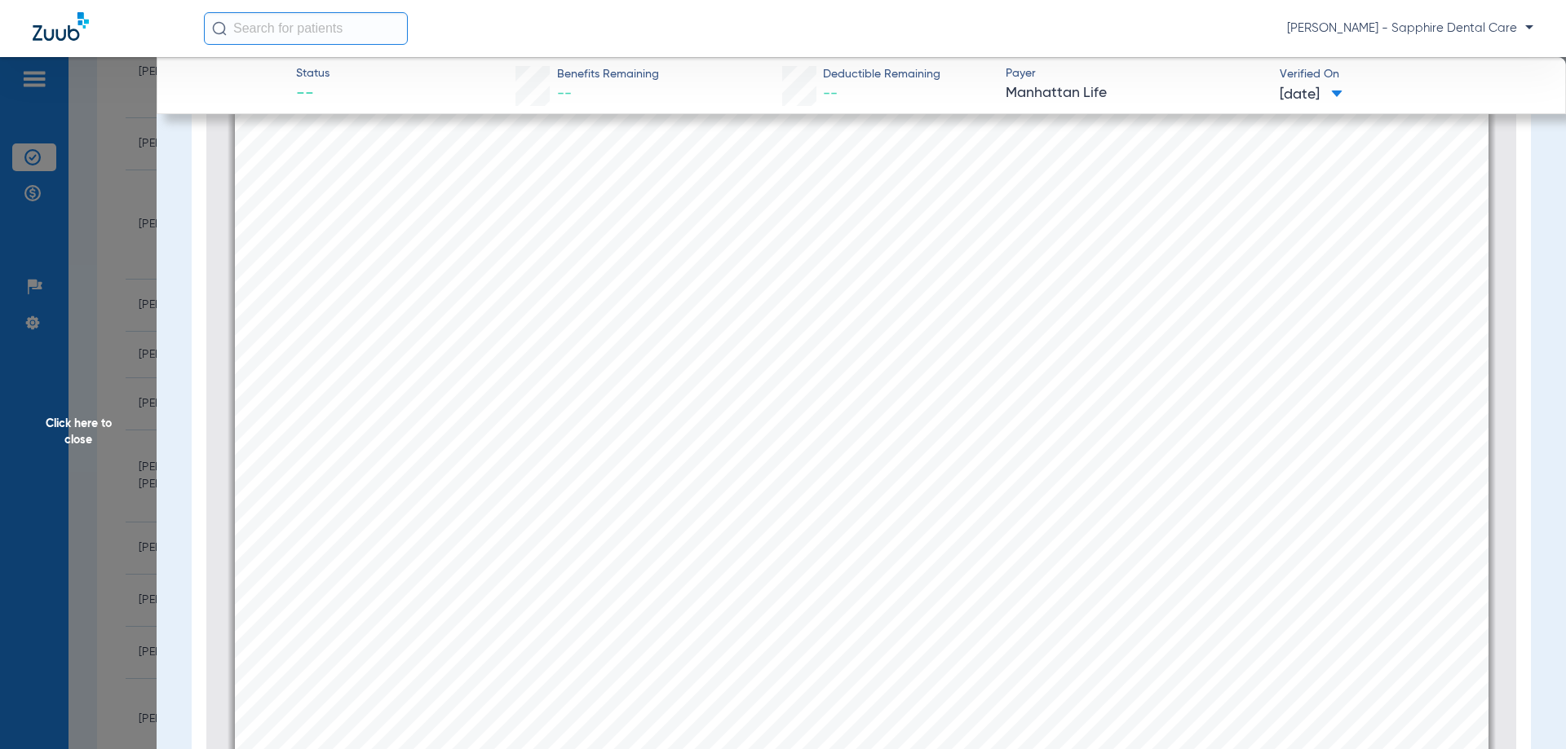
scroll to position [0, 0]
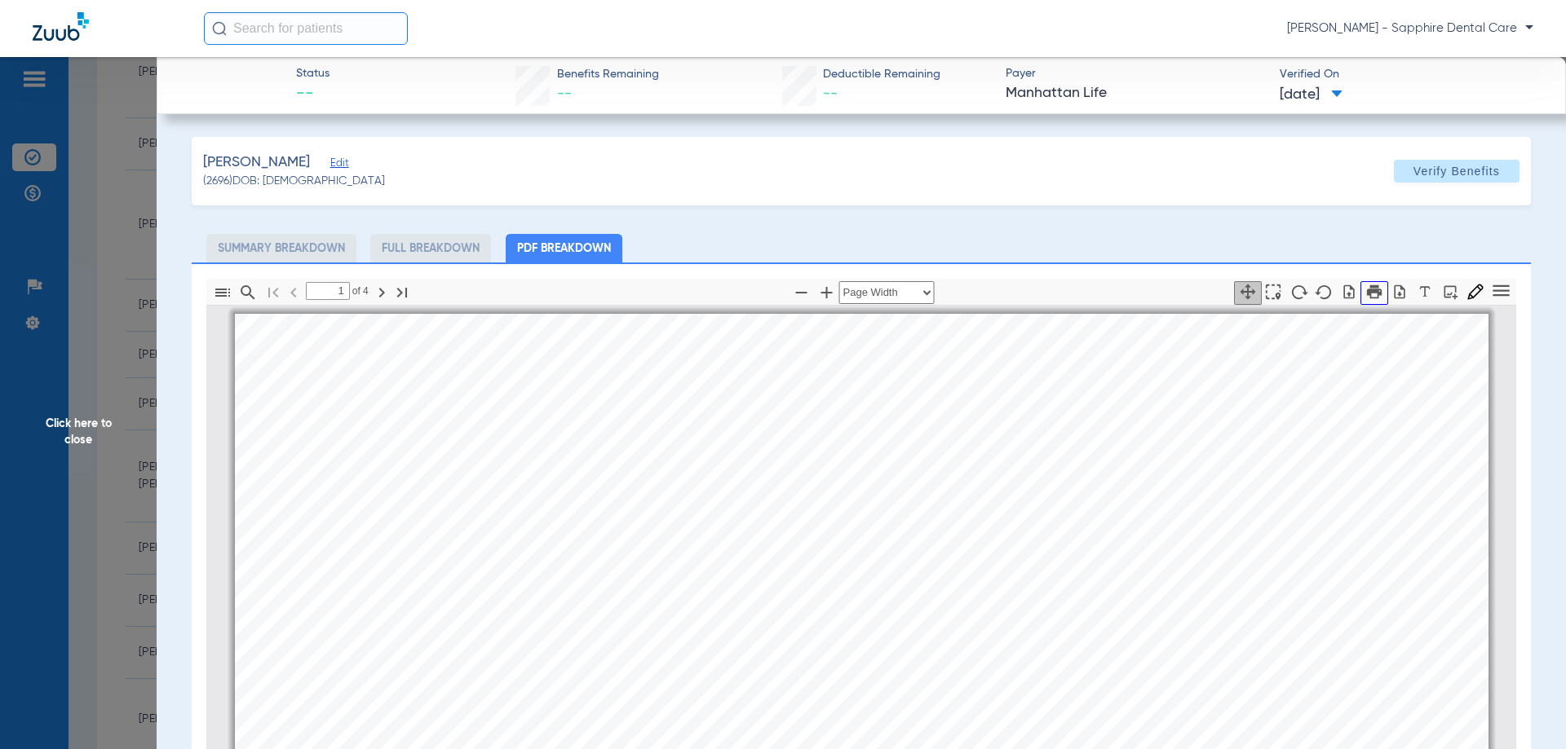
click at [1372, 293] on button "button" at bounding box center [1374, 293] width 28 height 24
click at [863, 240] on ul "Summary Breakdown Full Breakdown PDF Breakdown" at bounding box center [861, 248] width 1339 height 29
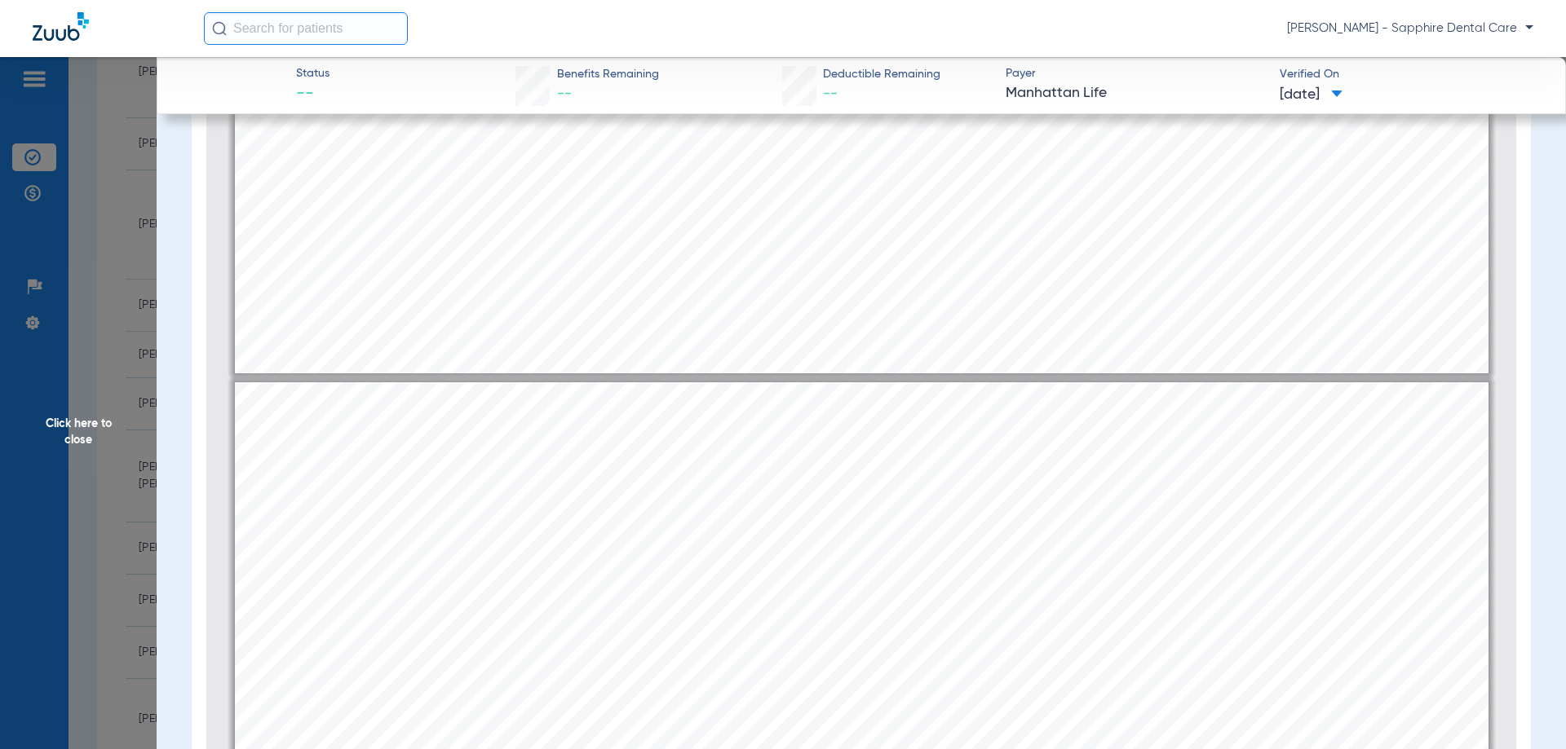
scroll to position [652, 0]
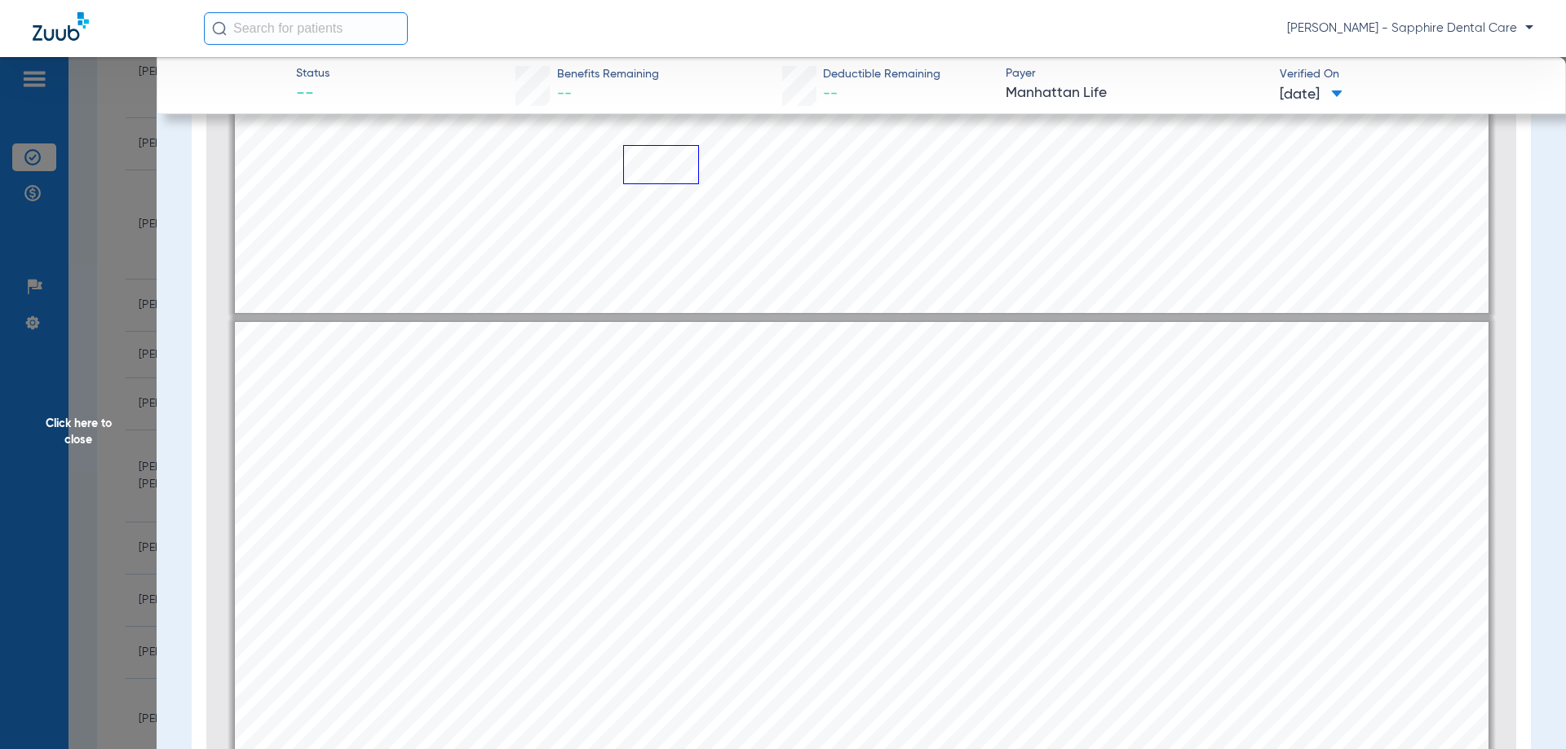
click at [670, 160] on link "Page ⁨1⁩" at bounding box center [661, 164] width 76 height 39
click at [761, 166] on link "Page ⁨1⁩" at bounding box center [777, 164] width 161 height 39
click at [805, 174] on link "Page ⁨1⁩" at bounding box center [777, 164] width 161 height 39
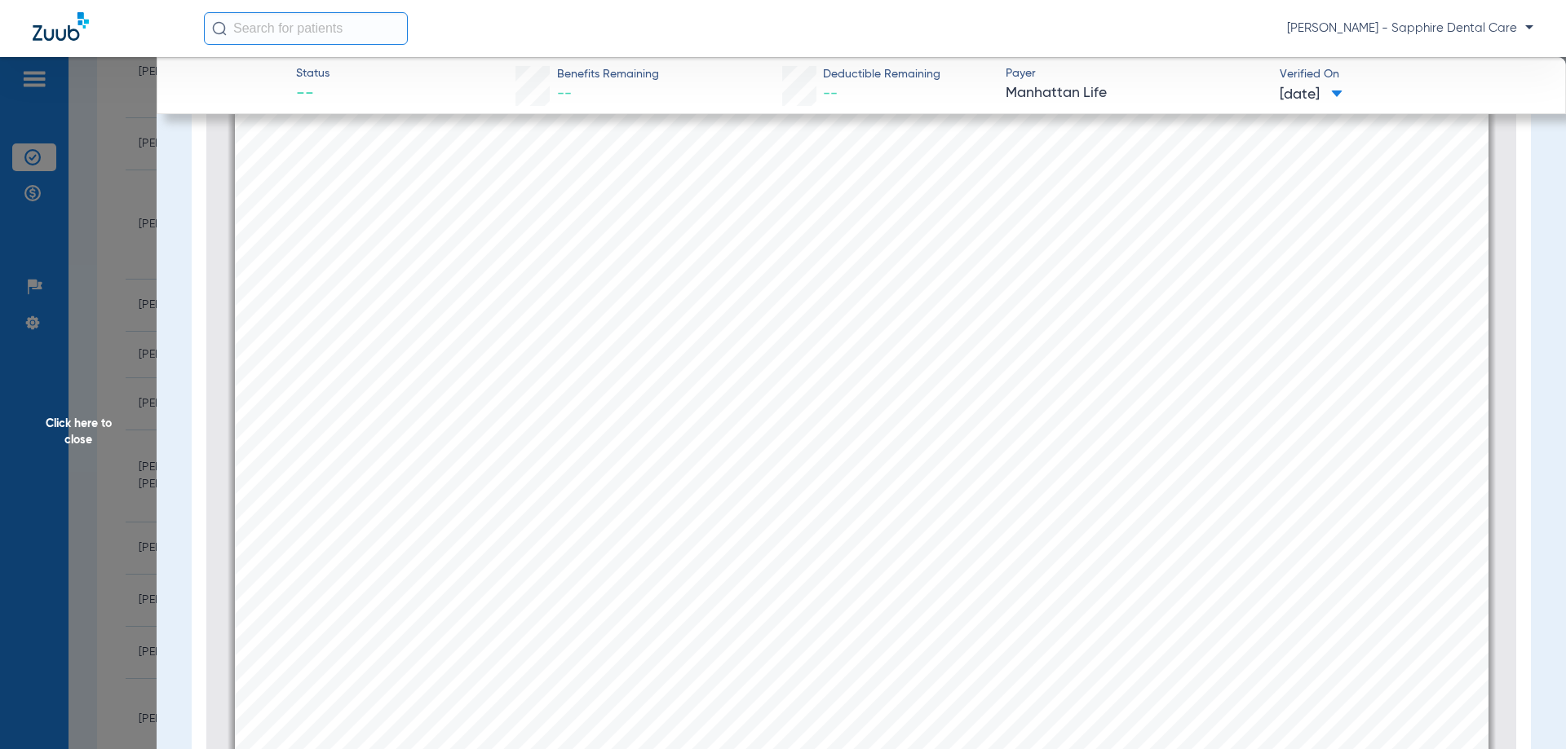
scroll to position [1142, 0]
drag, startPoint x: 999, startPoint y: 144, endPoint x: 1200, endPoint y: 228, distance: 217.2
click at [1200, 228] on div "Policy Year Maximum Benefit $1,000 or $1,500 per Policy Year *** Can be found i…" at bounding box center [861, 359] width 1253 height 887
drag, startPoint x: 985, startPoint y: 234, endPoint x: 1095, endPoint y: 254, distance: 112.0
click at [1095, 254] on div "Policy Year Maximum Benefit $1,000 or $1,500 per Policy Year *** Can be found i…" at bounding box center [861, 379] width 1253 height 887
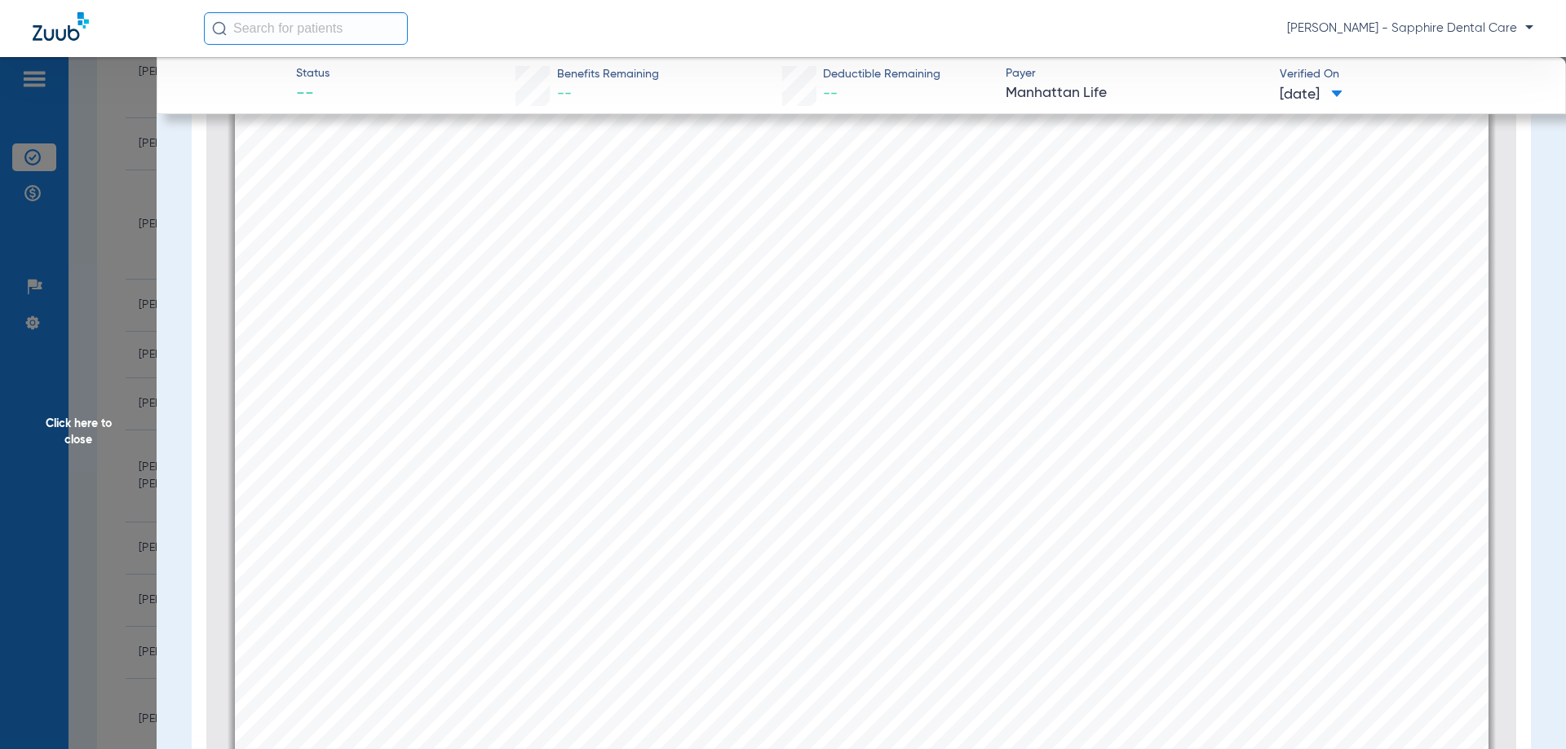
drag, startPoint x: 936, startPoint y: 263, endPoint x: 929, endPoint y: 336, distance: 73.0
click at [941, 263] on span "New Features Available Now!" at bounding box center [860, 265] width 369 height 27
click at [929, 336] on div "Policy Year Maximum Benefit $1,000 or $1,500 per Policy Year *** Can be found i…" at bounding box center [861, 379] width 1253 height 887
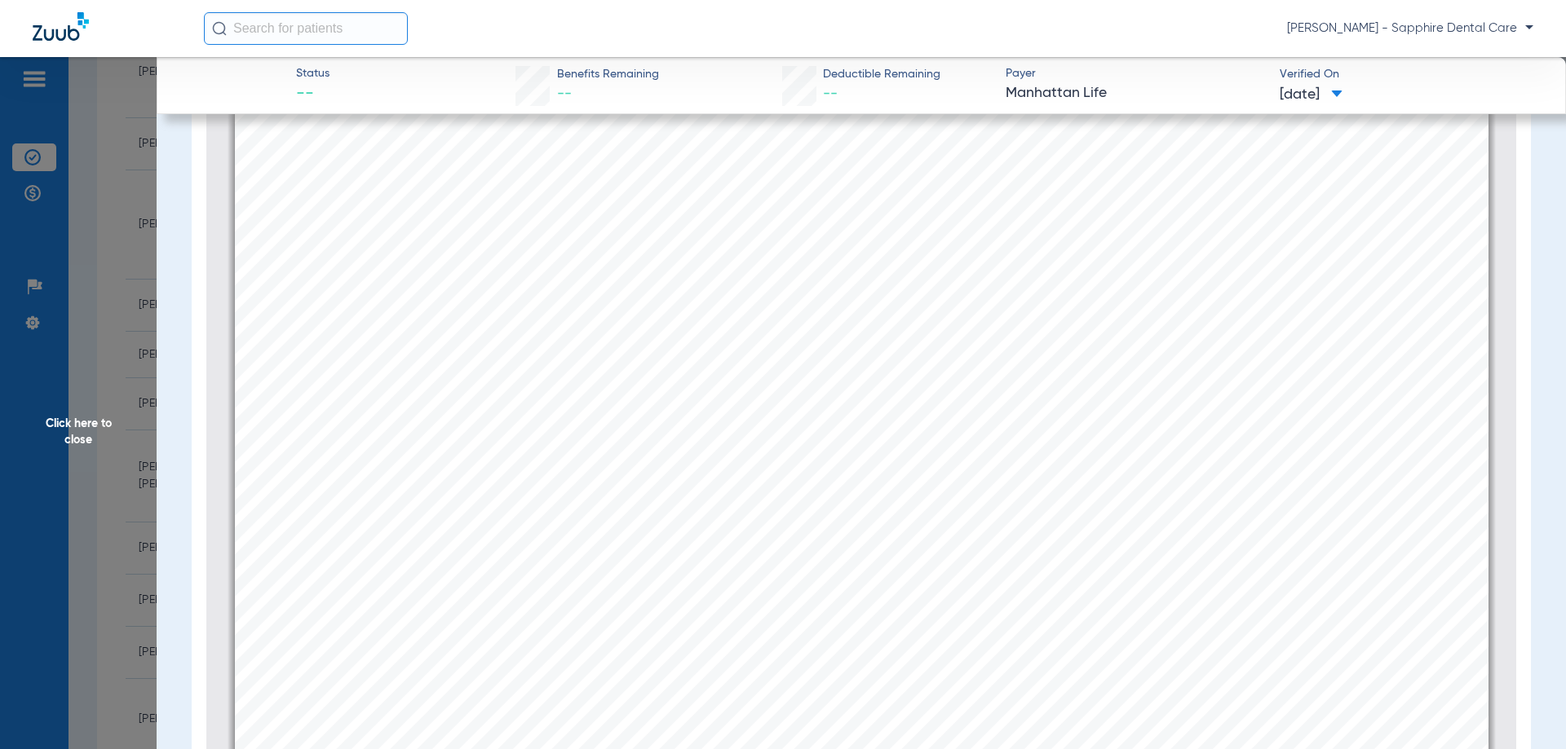
click at [929, 336] on div "Policy Year Maximum Benefit $1,000 or $1,500 per Policy Year *** Can be found i…" at bounding box center [861, 379] width 1253 height 887
click at [920, 331] on div "Policy Year Maximum Benefit $1,000 or $1,500 per Policy Year *** Can be found i…" at bounding box center [861, 379] width 1253 height 887
click at [917, 333] on div "Policy Year Maximum Benefit $1,000 or $1,500 per Policy Year *** Can be found i…" at bounding box center [861, 379] width 1253 height 887
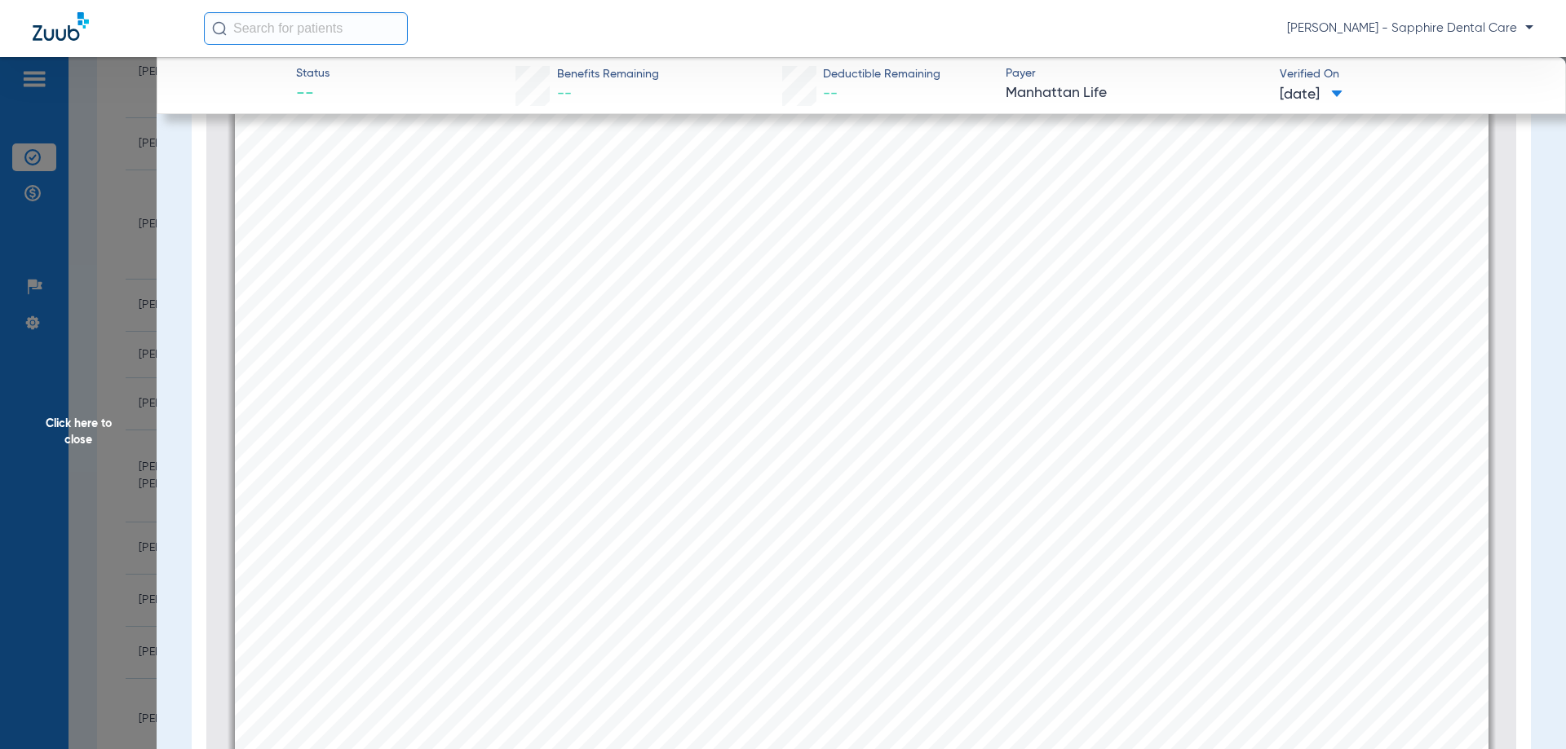
click at [917, 333] on div "Policy Year Maximum Benefit $1,000 or $1,500 per Policy Year *** Can be found i…" at bounding box center [861, 379] width 1253 height 887
click at [904, 481] on div "Policy Year Maximum Benefit $1,000 or $1,500 per Policy Year *** Can be found i…" at bounding box center [861, 379] width 1253 height 887
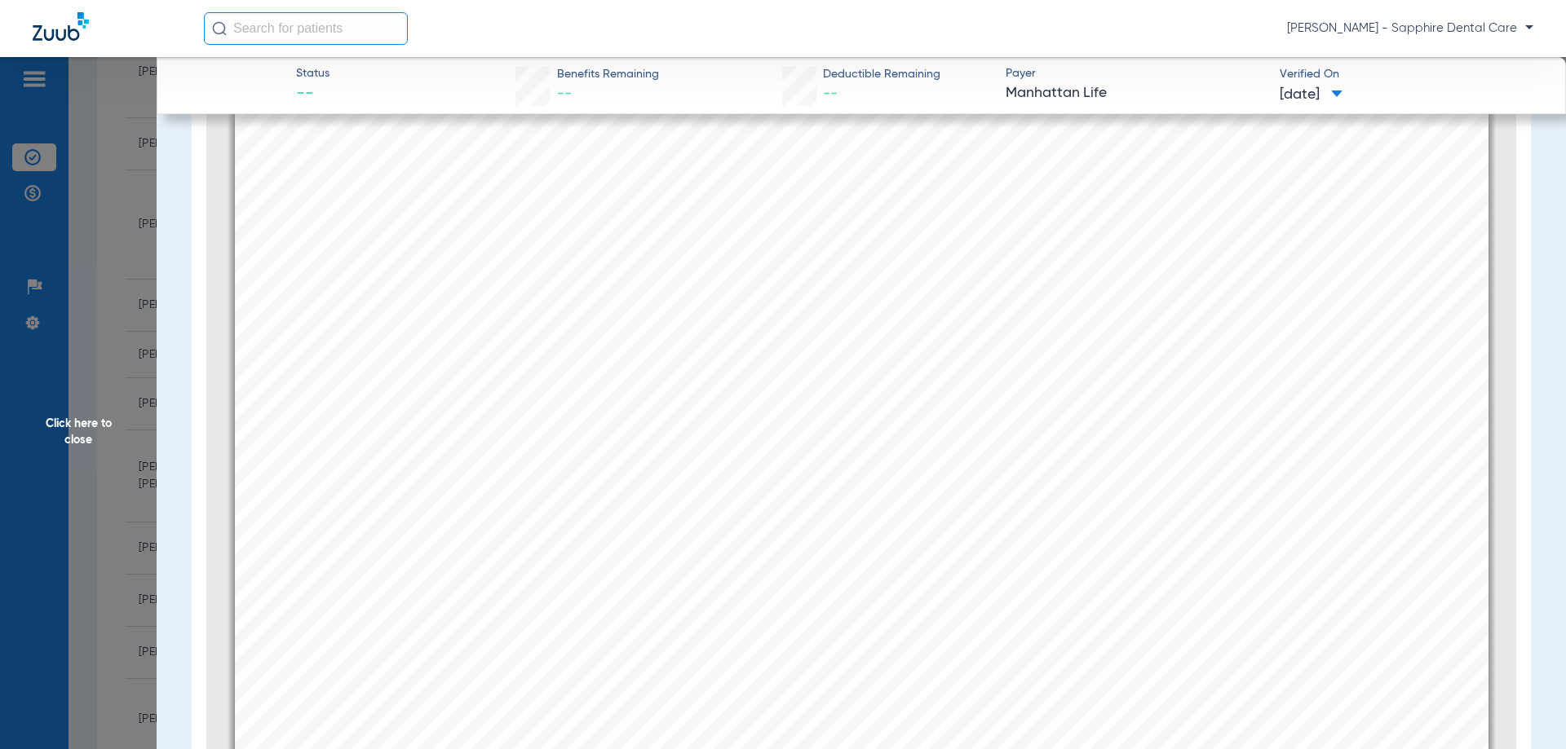
click at [904, 481] on div "Policy Year Maximum Benefit $1,000 or $1,500 per Policy Year *** Can be found i…" at bounding box center [861, 379] width 1253 height 887
click at [1147, 289] on div "Policy Year Maximum Benefit $1,000 or $1,500 per Policy Year *** Can be found i…" at bounding box center [861, 379] width 1253 height 887
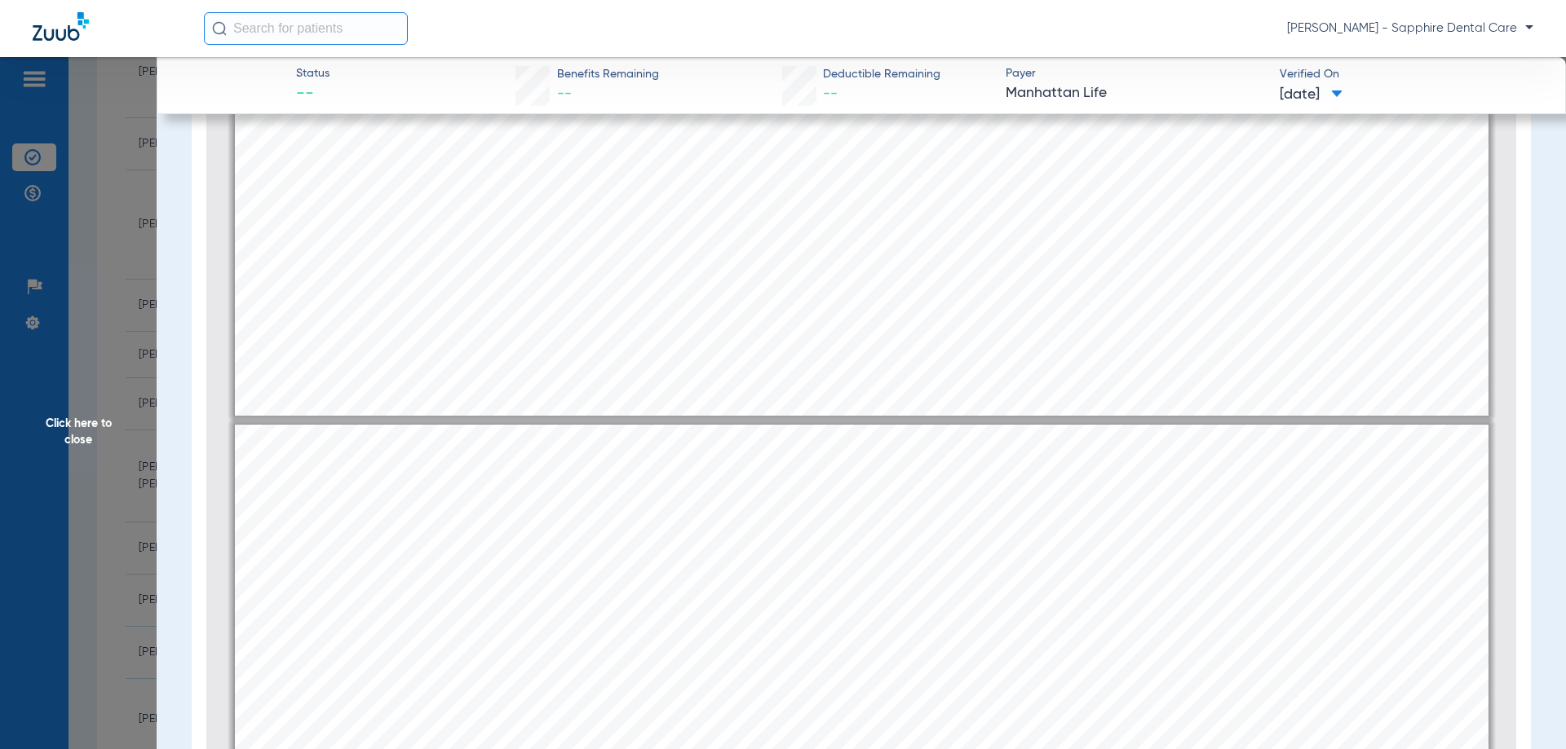
type input "1"
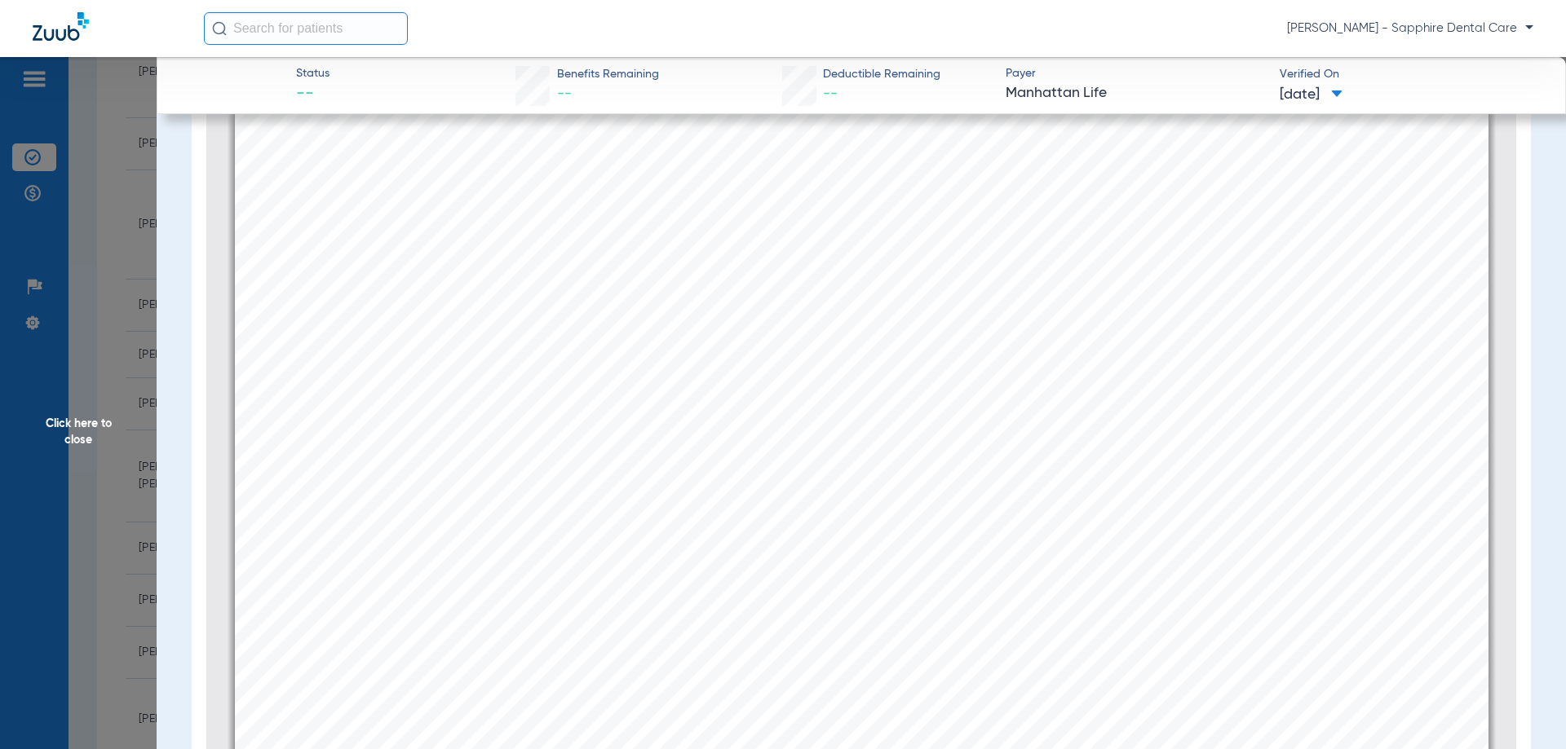
scroll to position [0, 0]
click at [835, 632] on span "conditions and limitations" at bounding box center [842, 637] width 133 height 12
click at [850, 634] on span "OK" at bounding box center [861, 629] width 22 height 15
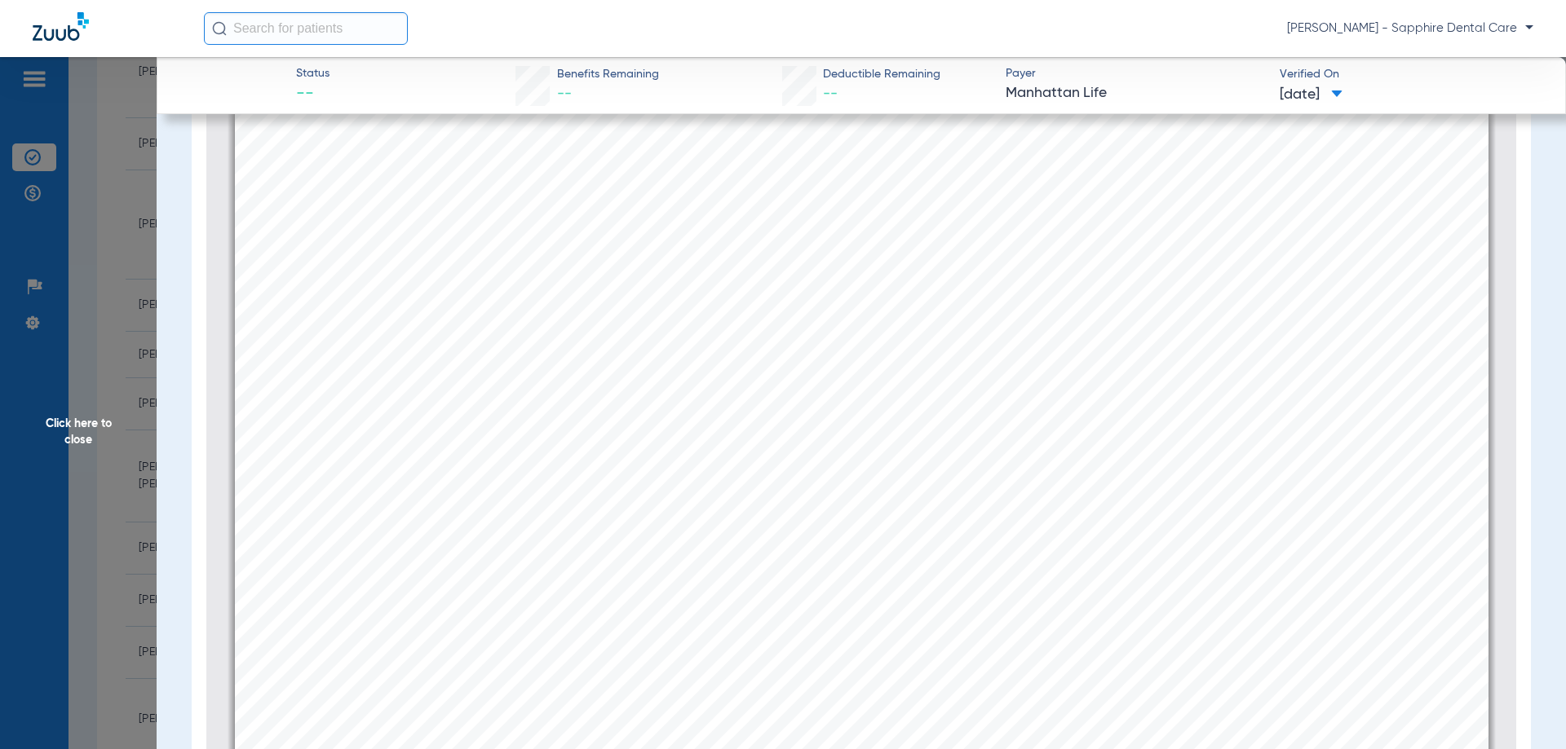
click at [855, 634] on span "OK" at bounding box center [861, 629] width 22 height 15
click at [80, 439] on span "Click here to close" at bounding box center [78, 431] width 157 height 749
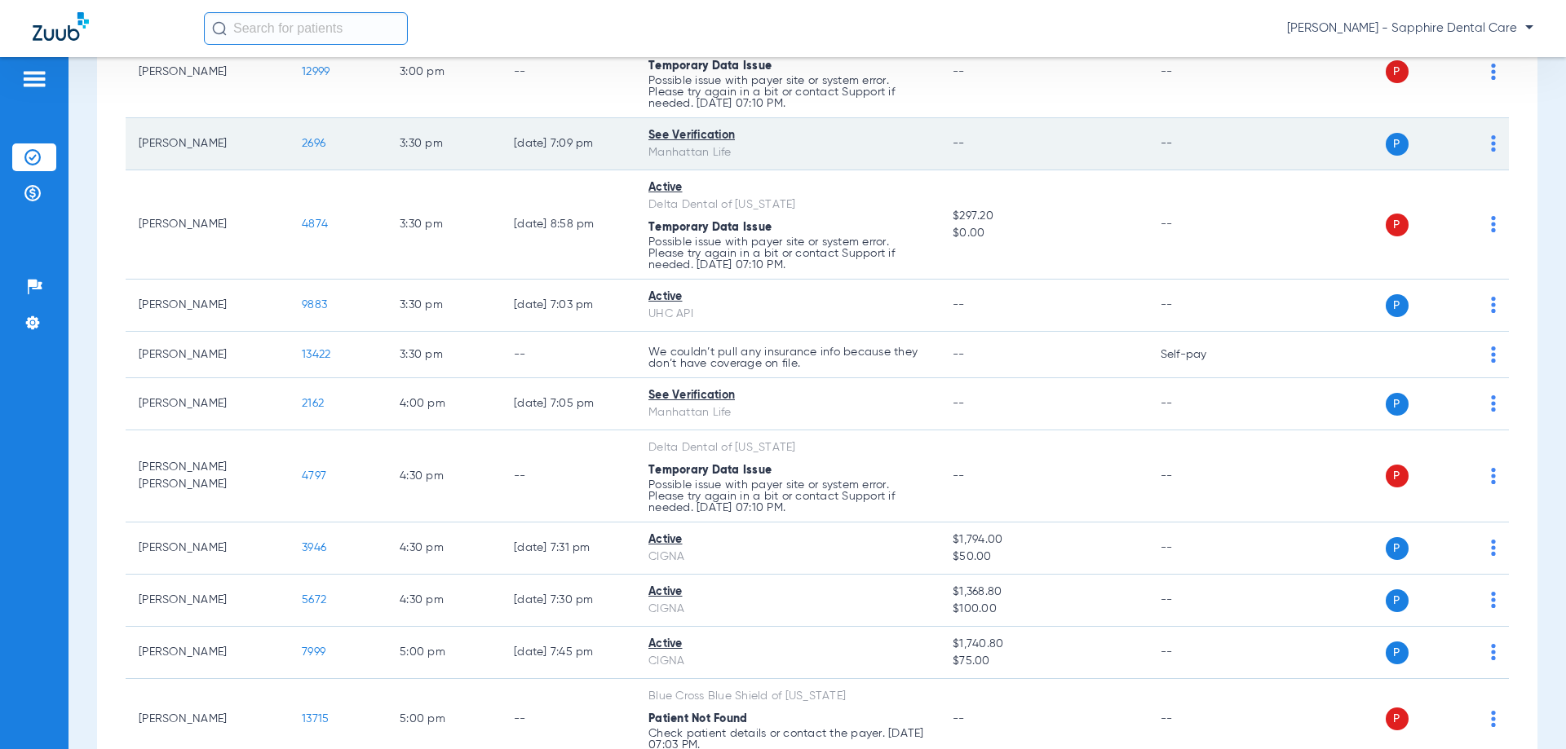
click at [315, 143] on span "2696" at bounding box center [314, 143] width 24 height 11
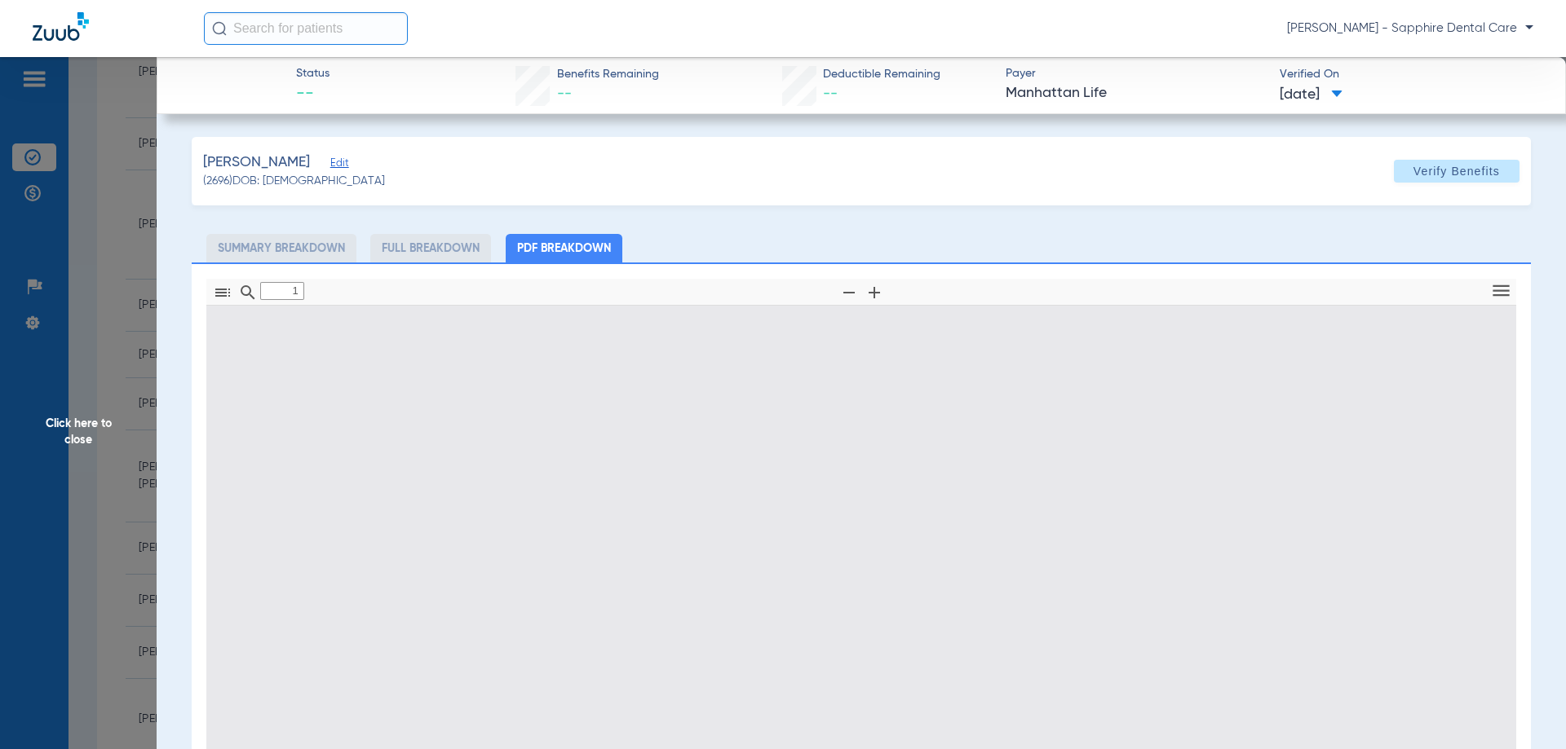
type input "0"
select select "page-width"
type input "1"
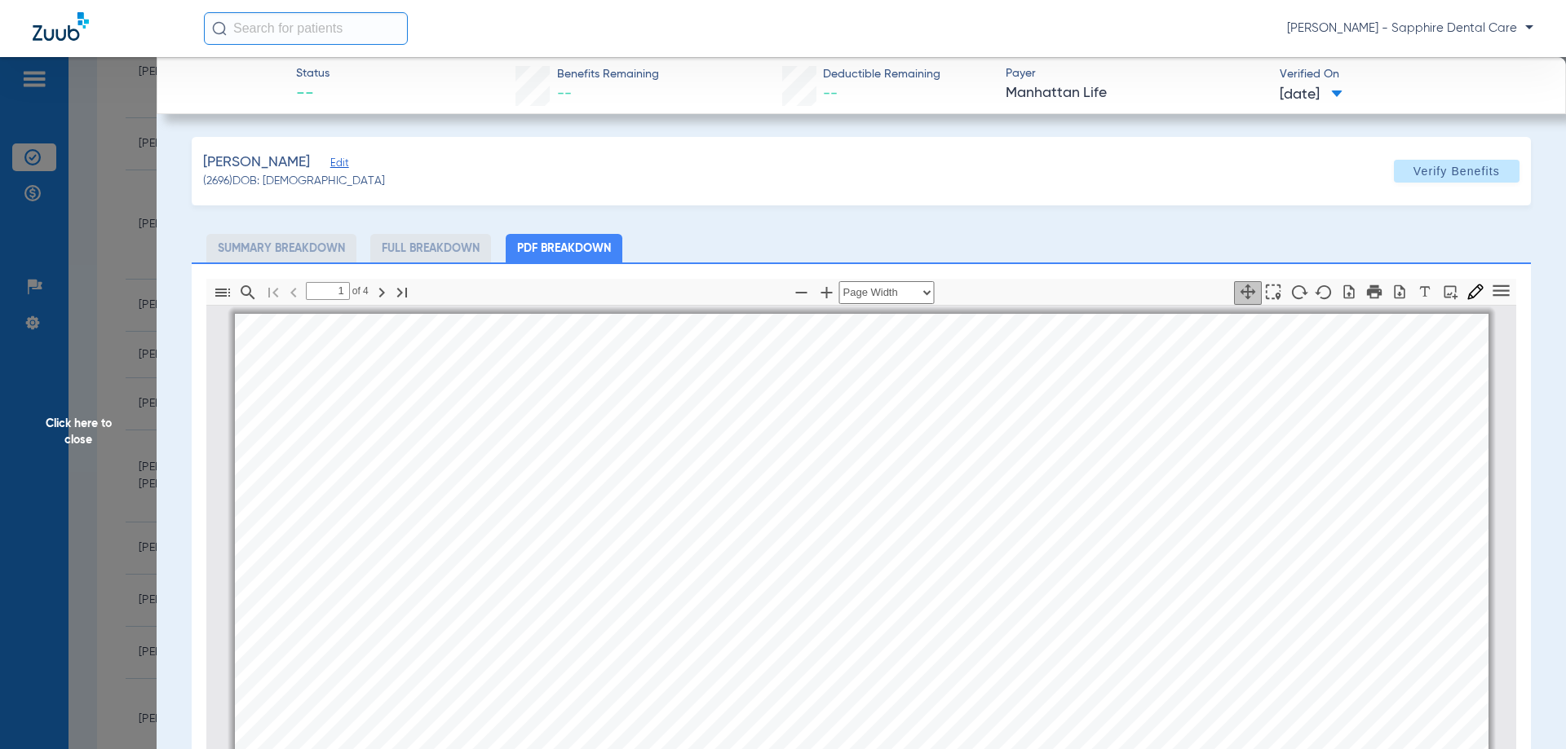
click at [1239, 294] on icon "button" at bounding box center [1248, 292] width 18 height 18
click at [290, 30] on input "text" at bounding box center [306, 28] width 204 height 33
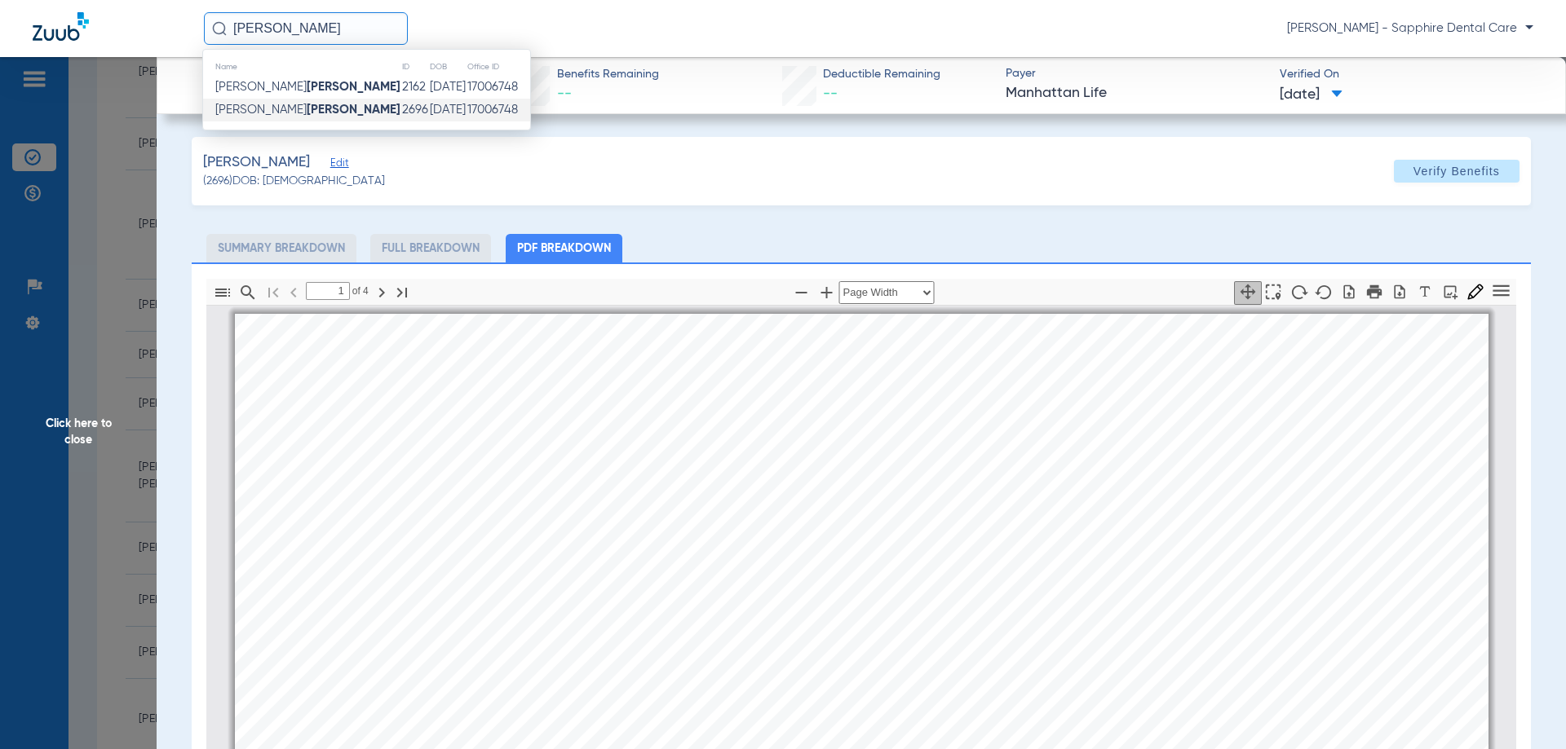
type input "[PERSON_NAME]"
click at [307, 104] on strong "[PERSON_NAME]" at bounding box center [354, 110] width 94 height 12
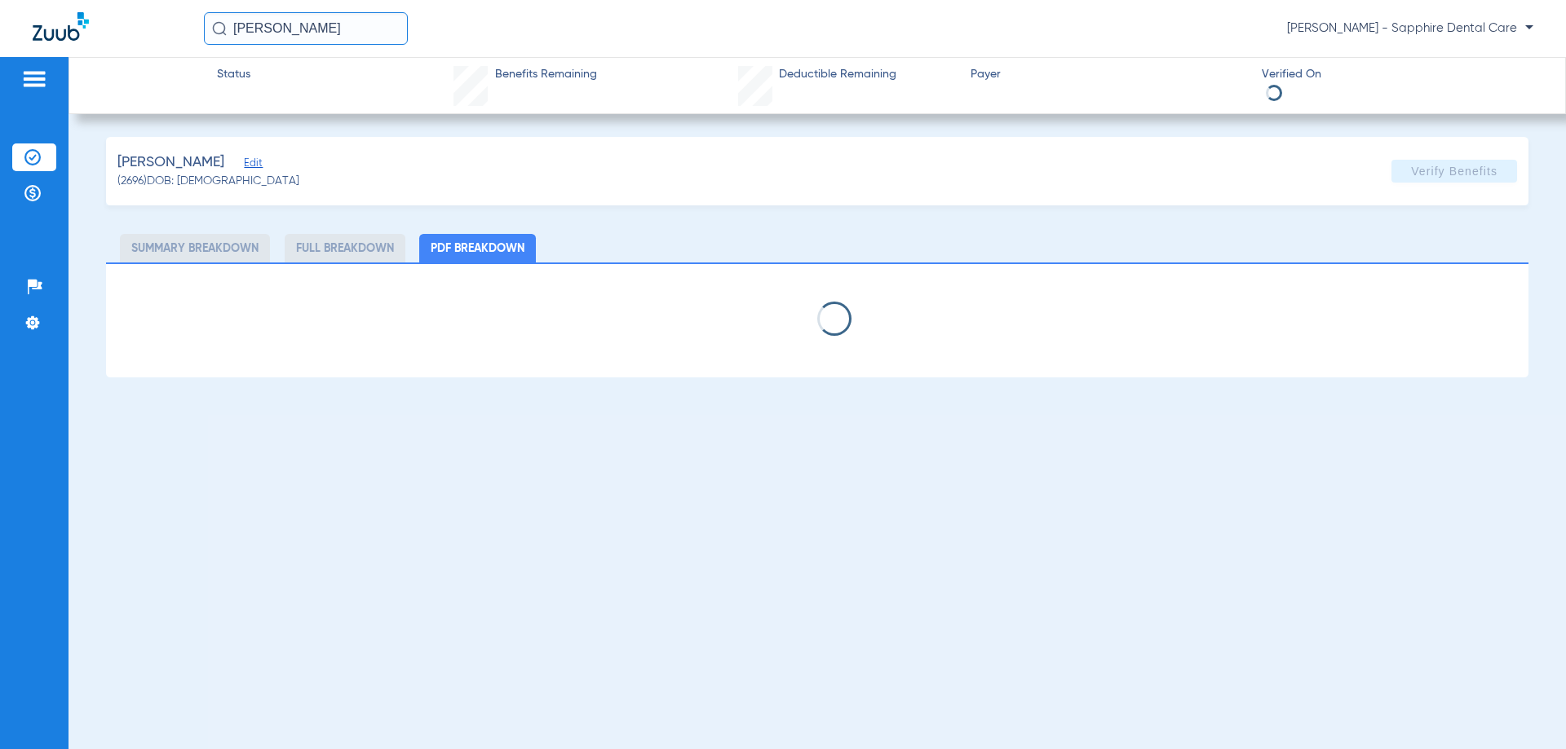
select select "page-width"
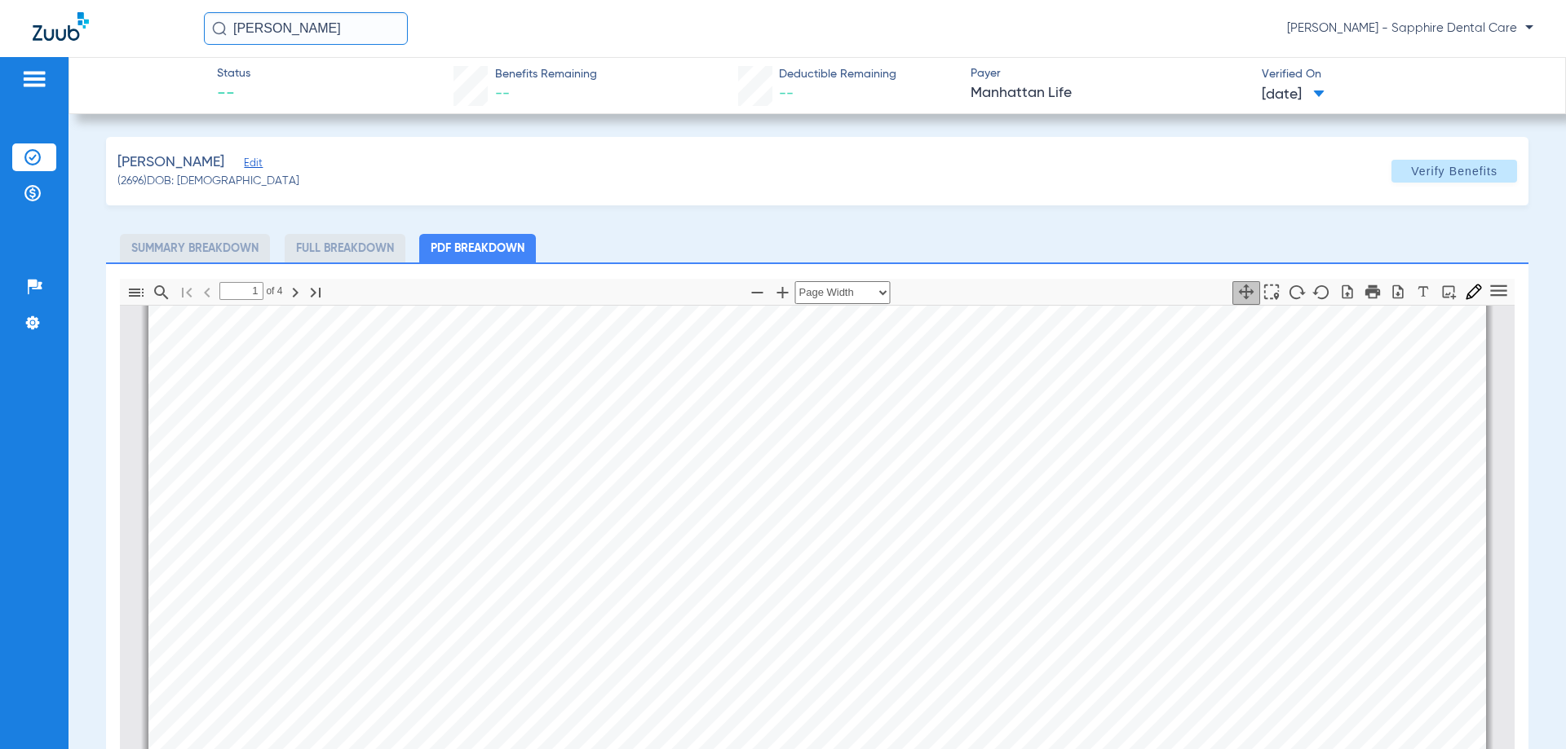
scroll to position [171, 0]
drag, startPoint x: 903, startPoint y: 480, endPoint x: 630, endPoint y: 475, distance: 273.2
click at [630, 475] on span "New Features Available Now!" at bounding box center [815, 489] width 393 height 29
click at [836, 494] on span "conditions and limitations" at bounding box center [798, 489] width 142 height 13
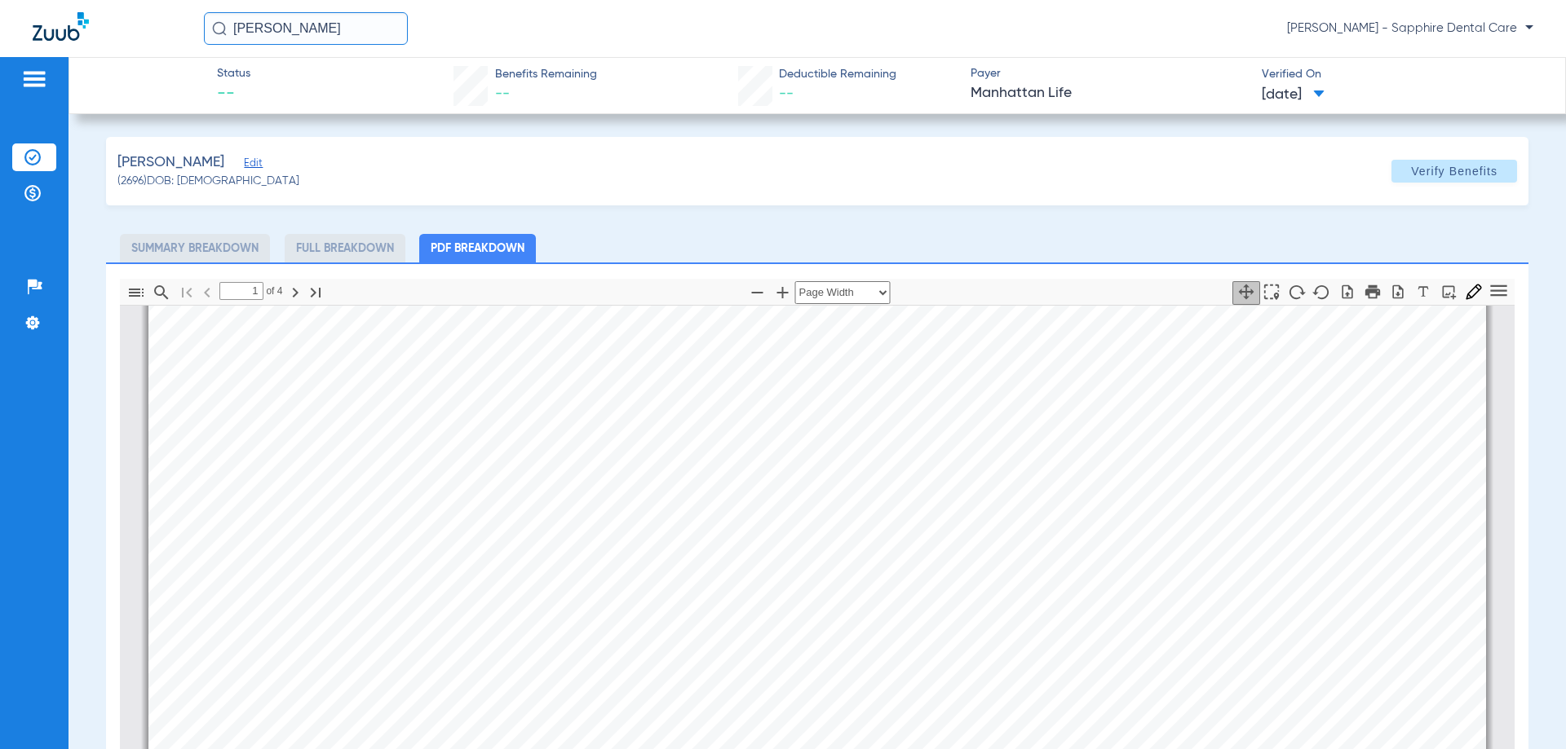
click at [818, 493] on span "conditions and limitations" at bounding box center [798, 489] width 142 height 13
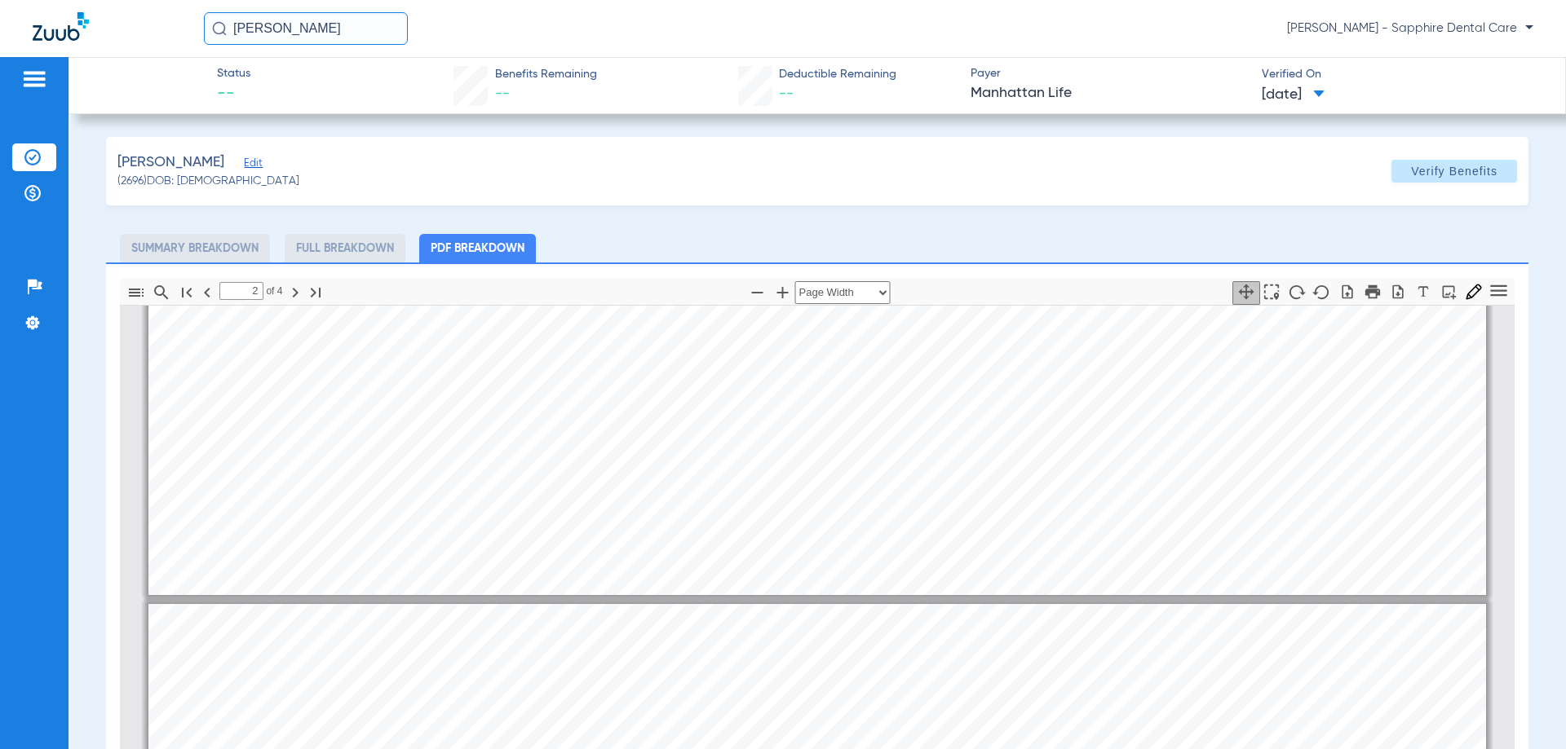
type input "1"
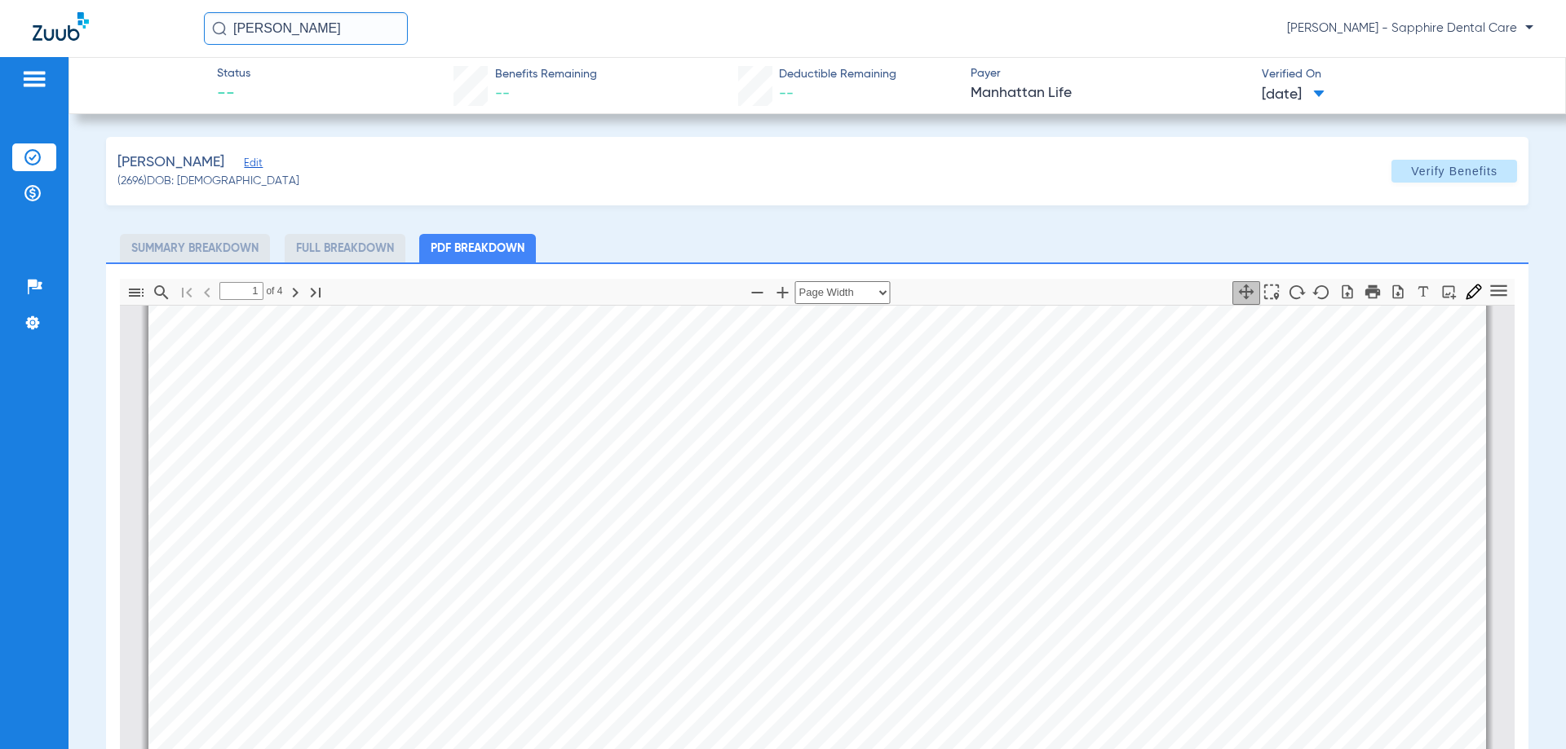
scroll to position [176, 0]
